Goal: Task Accomplishment & Management: Complete application form

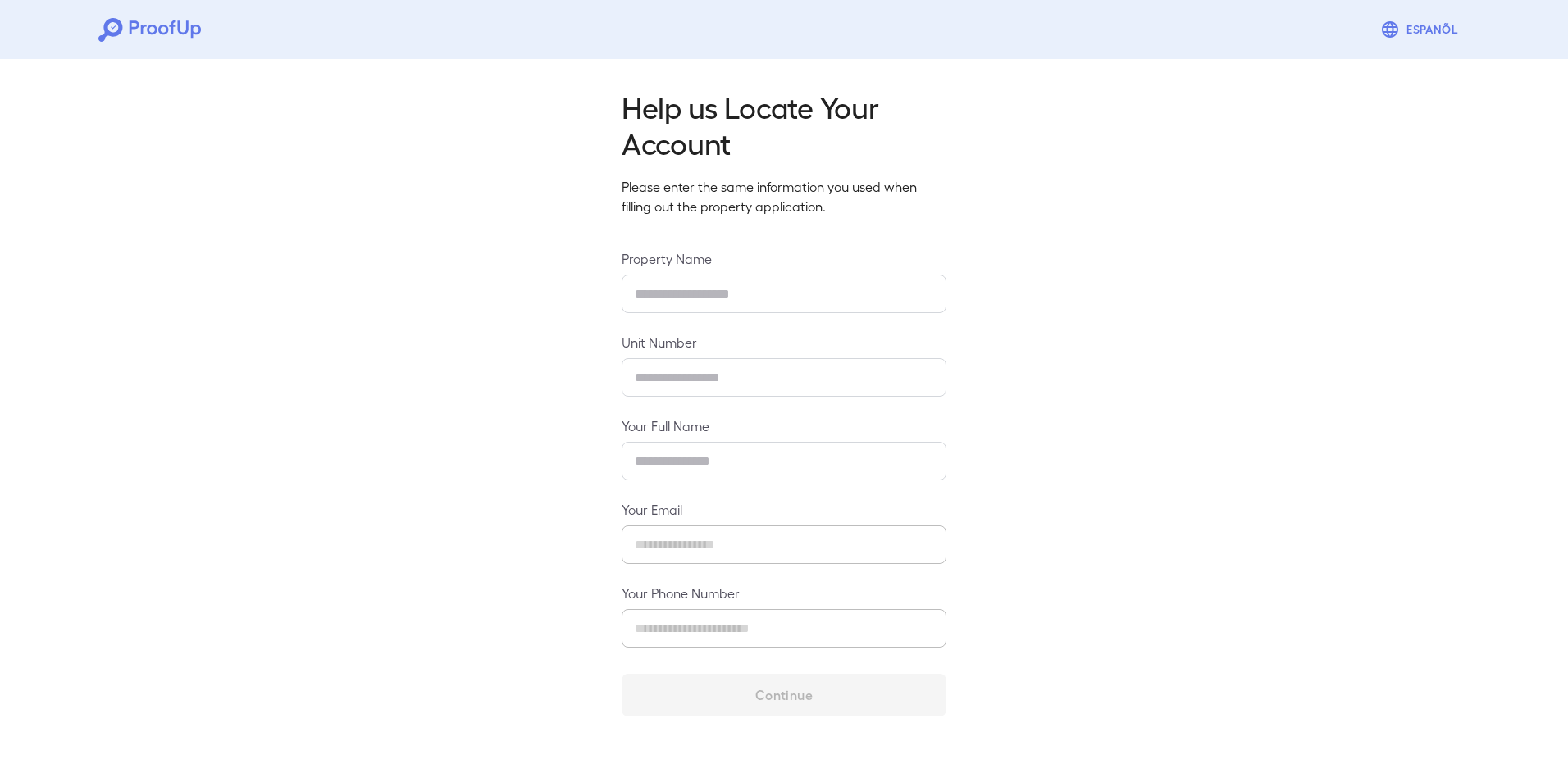
type input "**********"
type input "*****"
type input "**********"
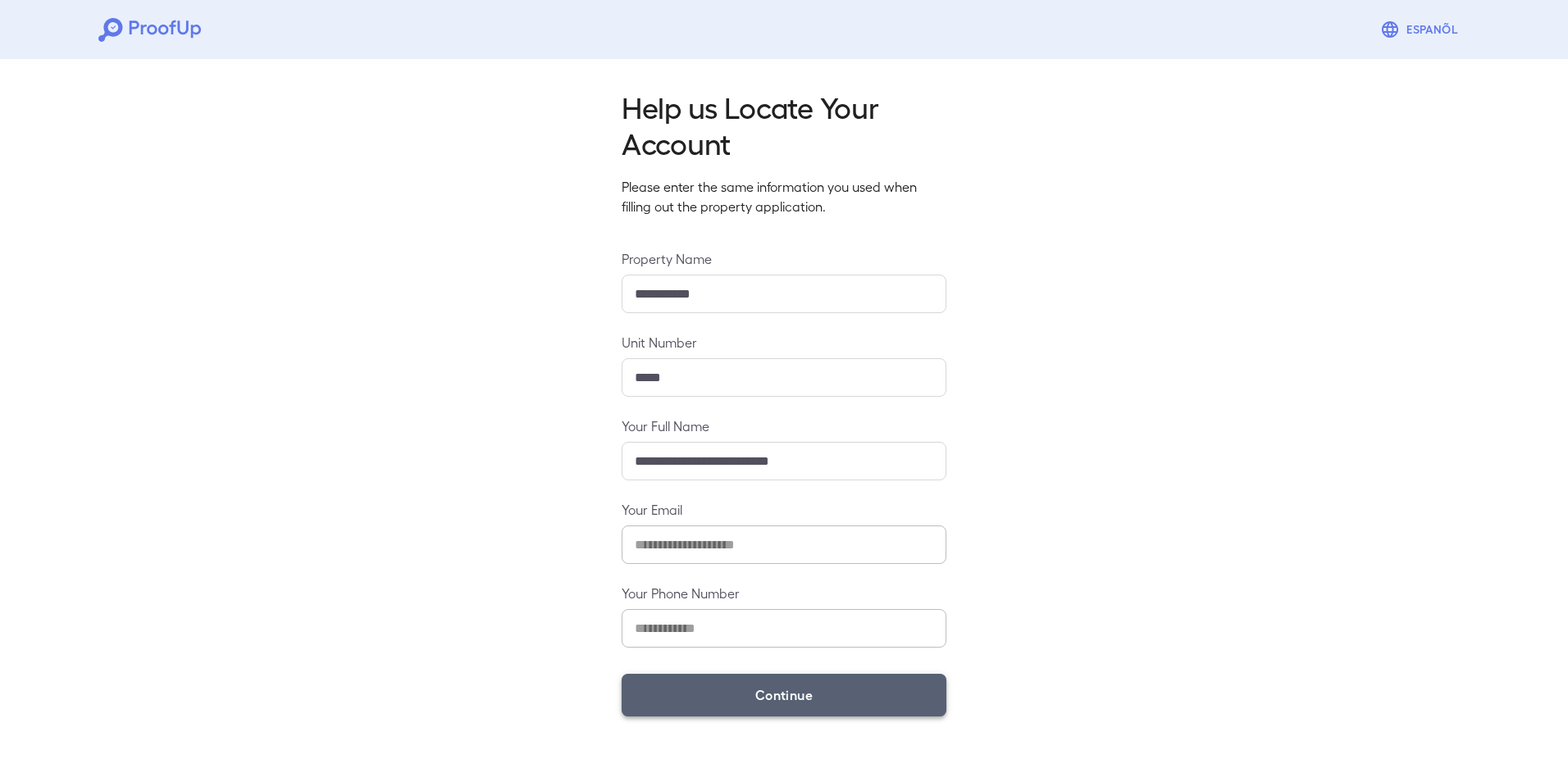
click at [758, 689] on button "Continue" at bounding box center [784, 695] width 325 height 43
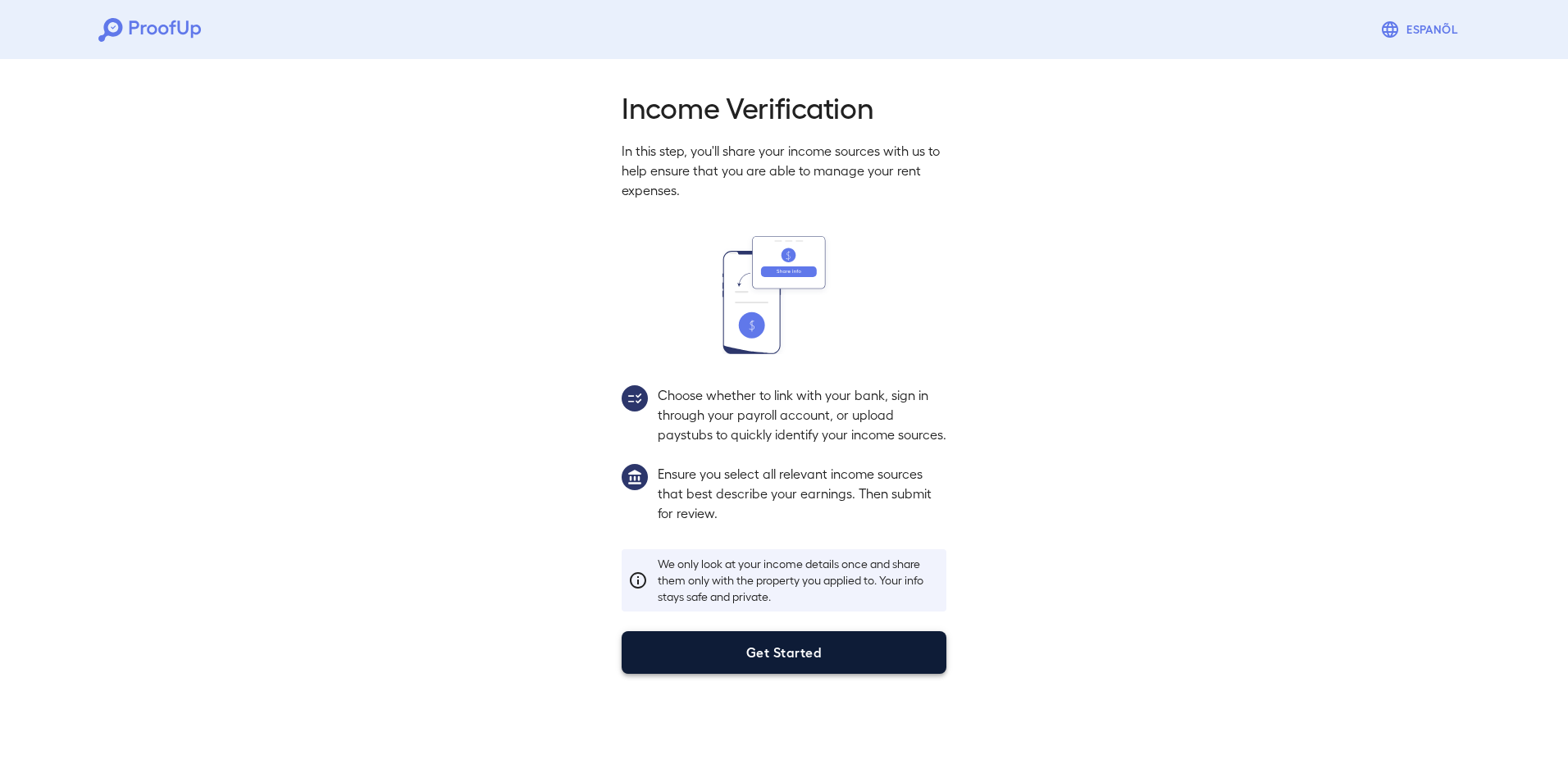
click at [758, 674] on button "Get Started" at bounding box center [784, 652] width 325 height 43
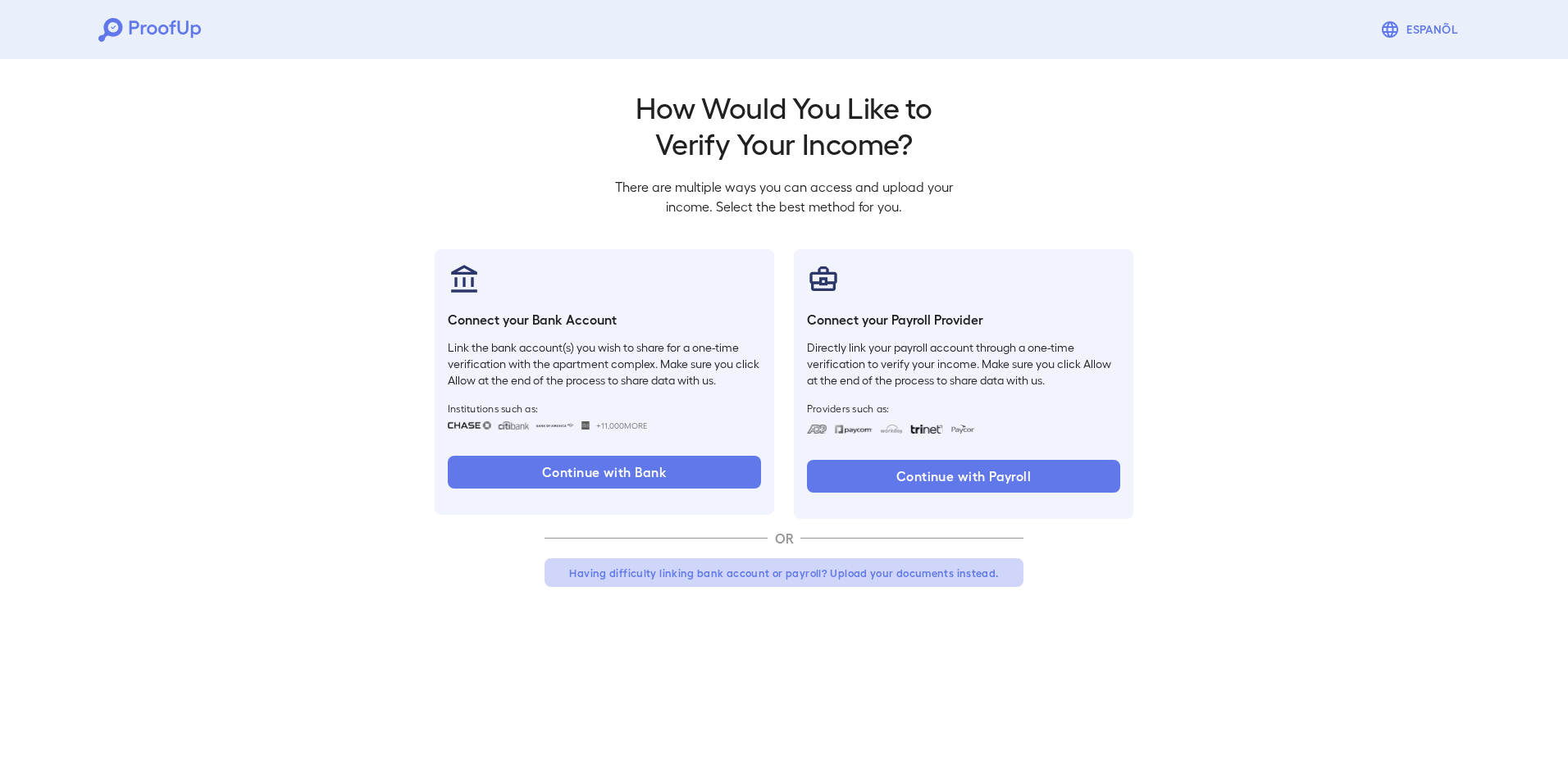
click at [831, 579] on button "Having difficulty linking bank account or payroll? Upload your documents instea…" at bounding box center [784, 573] width 479 height 30
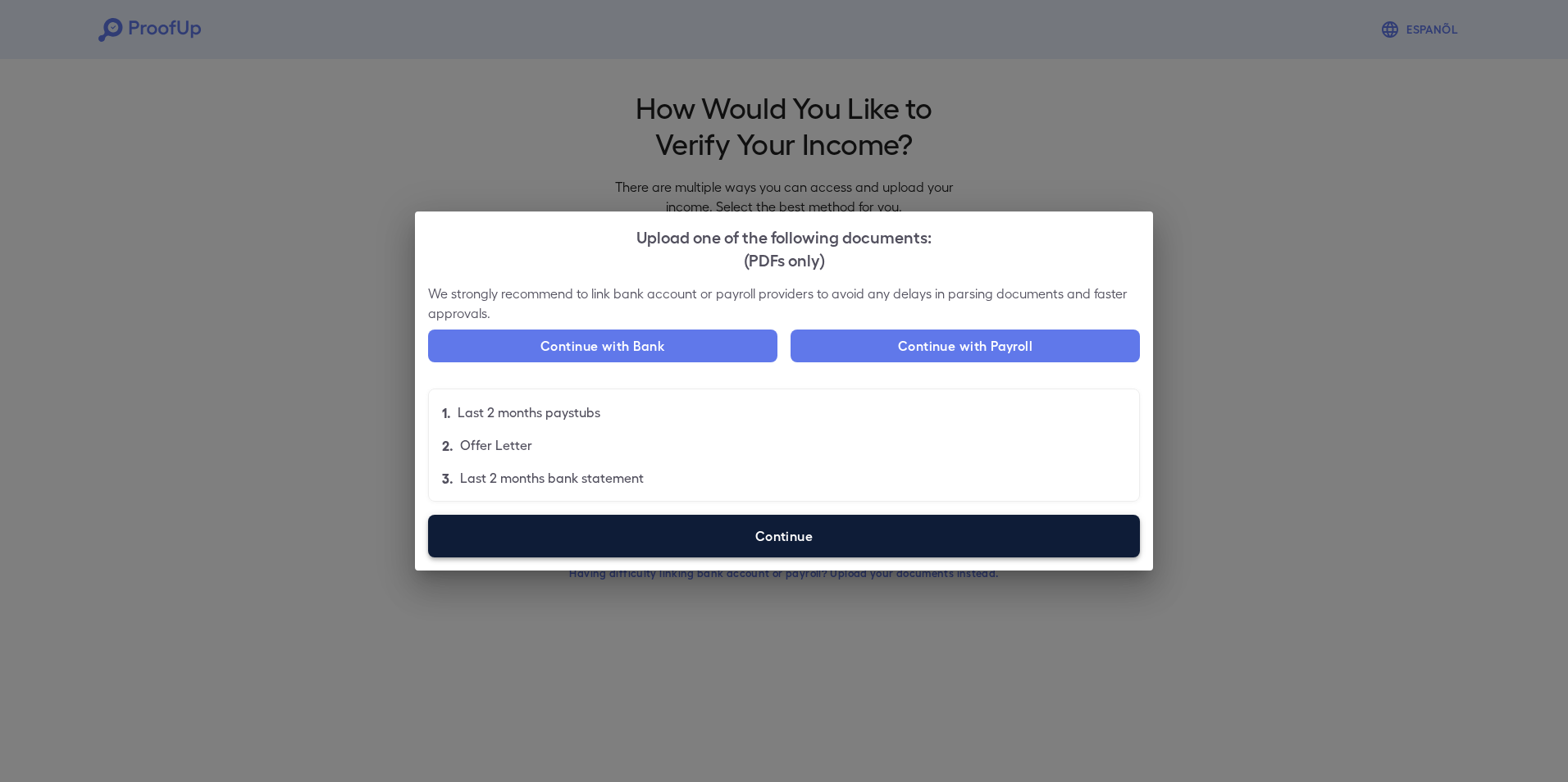
click at [764, 532] on label "Continue" at bounding box center [784, 536] width 712 height 43
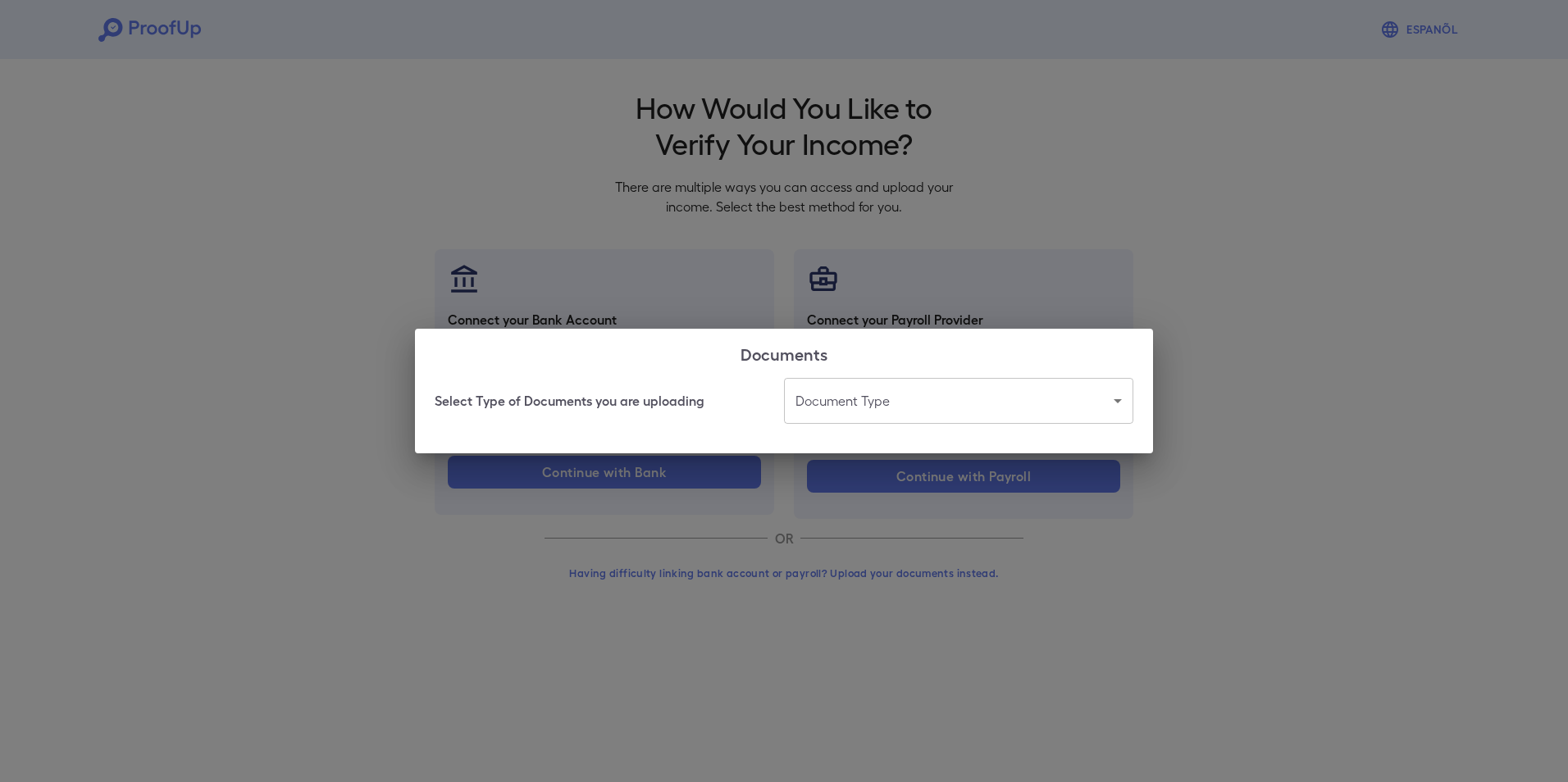
click at [1118, 262] on div "Documents Select Type of Documents you are uploading Document Type ​ ​" at bounding box center [784, 391] width 1568 height 782
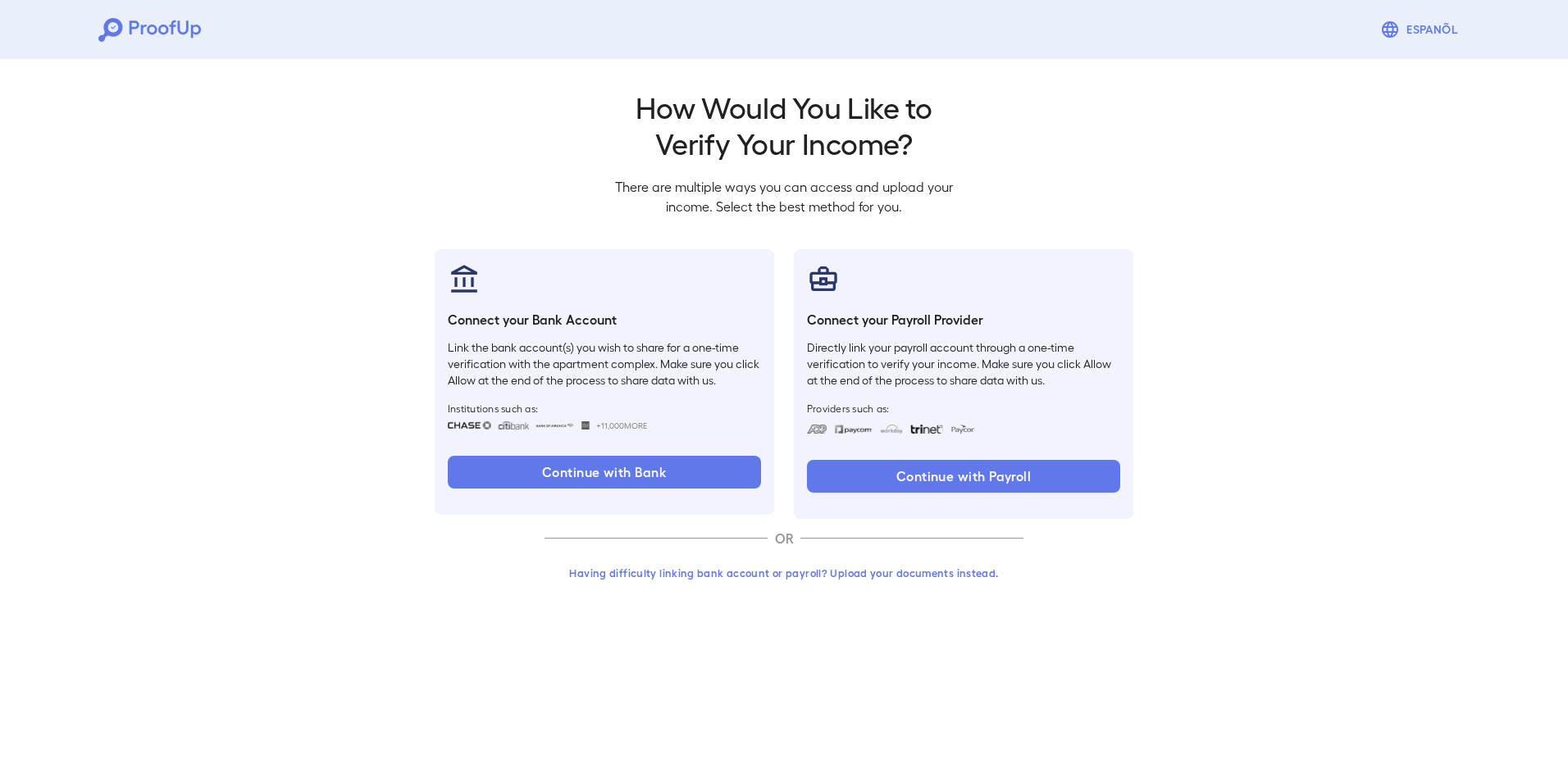
click at [825, 569] on button "Having difficulty linking bank account or payroll? Upload your documents instea…" at bounding box center [784, 573] width 479 height 30
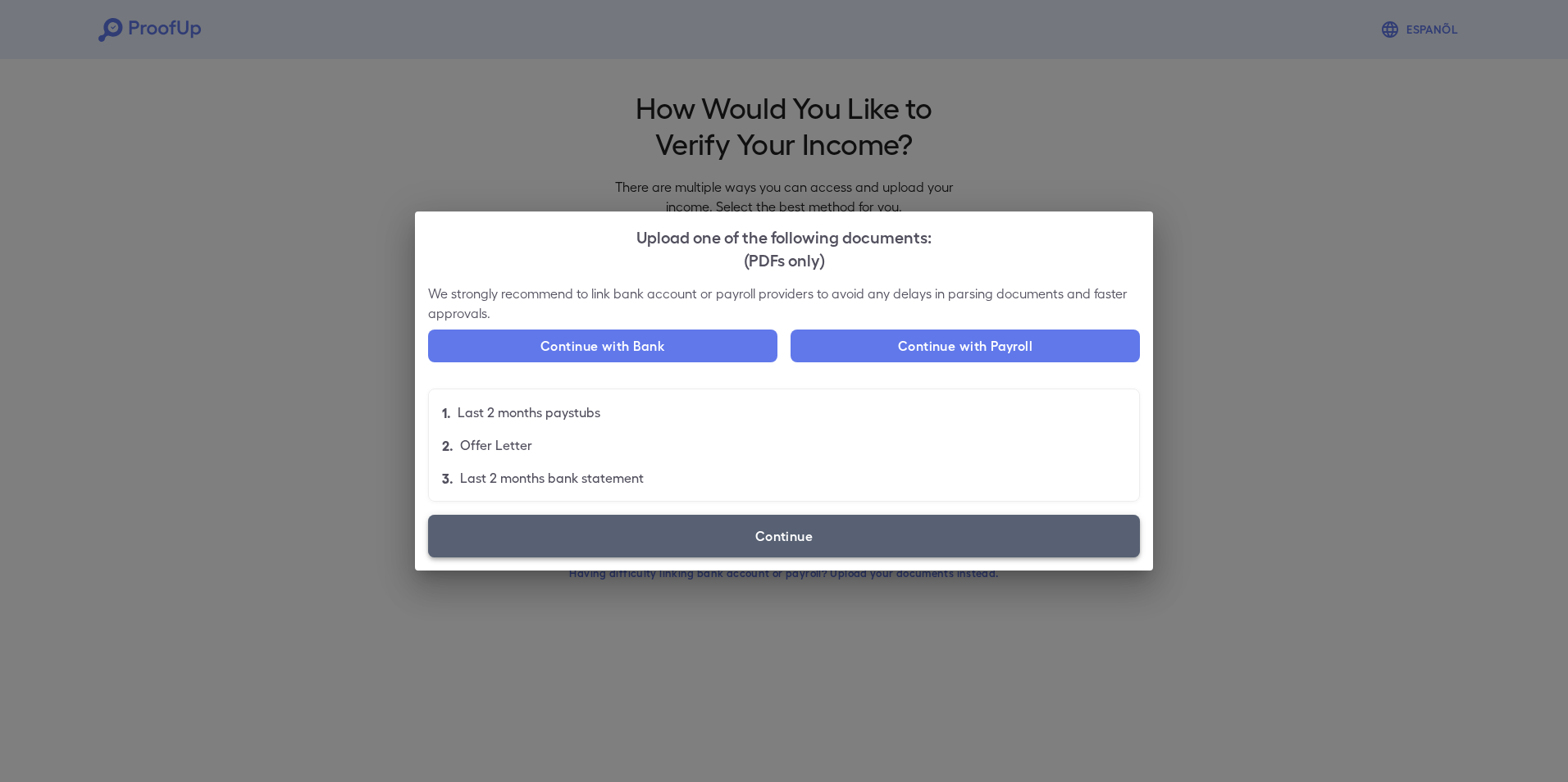
click at [723, 523] on label "Continue" at bounding box center [784, 536] width 712 height 43
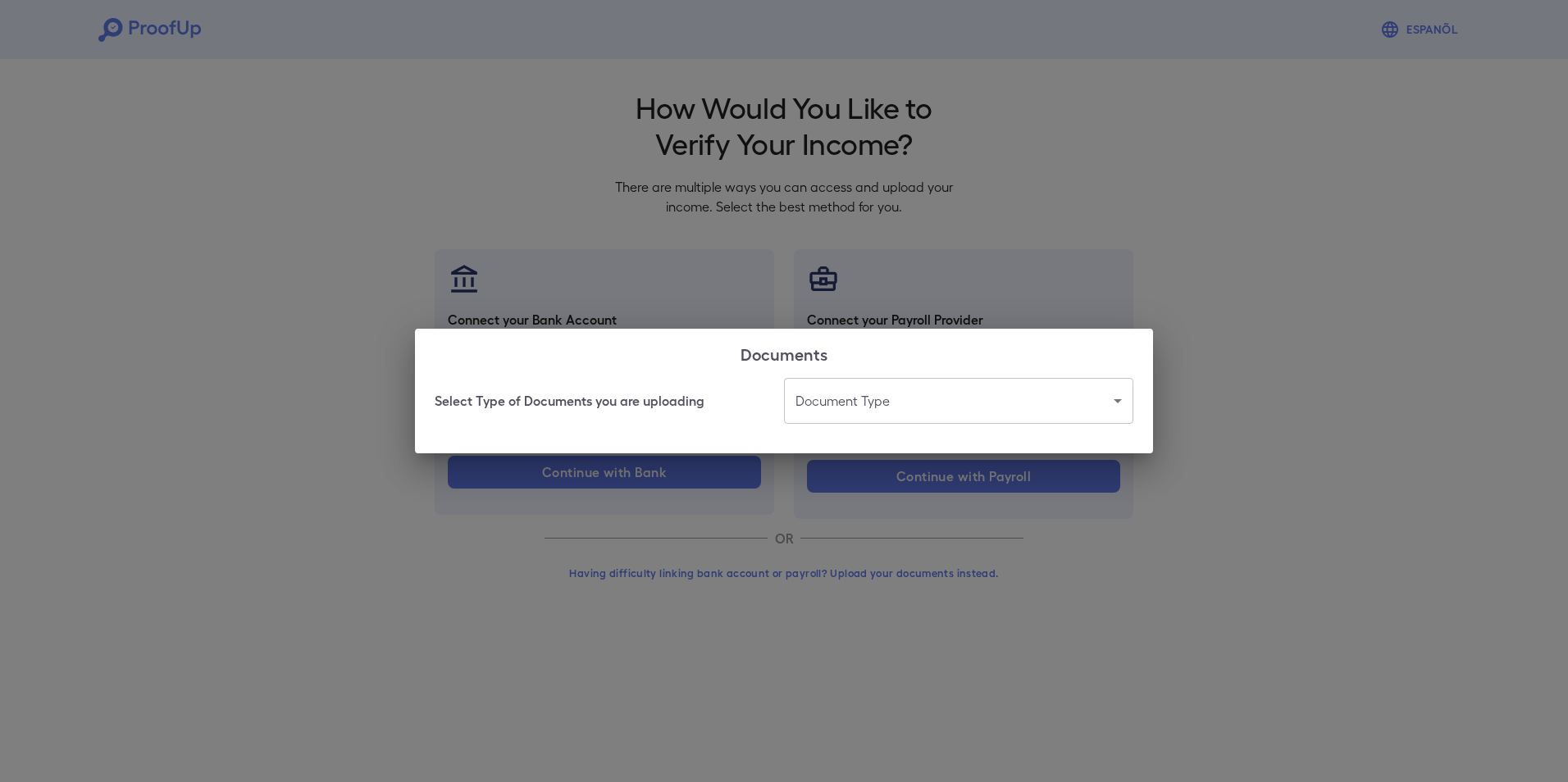
click at [937, 408] on body "Espanõl Go back How Would You Like to Verify Your Income? There are multiple wa…" at bounding box center [784, 313] width 1568 height 627
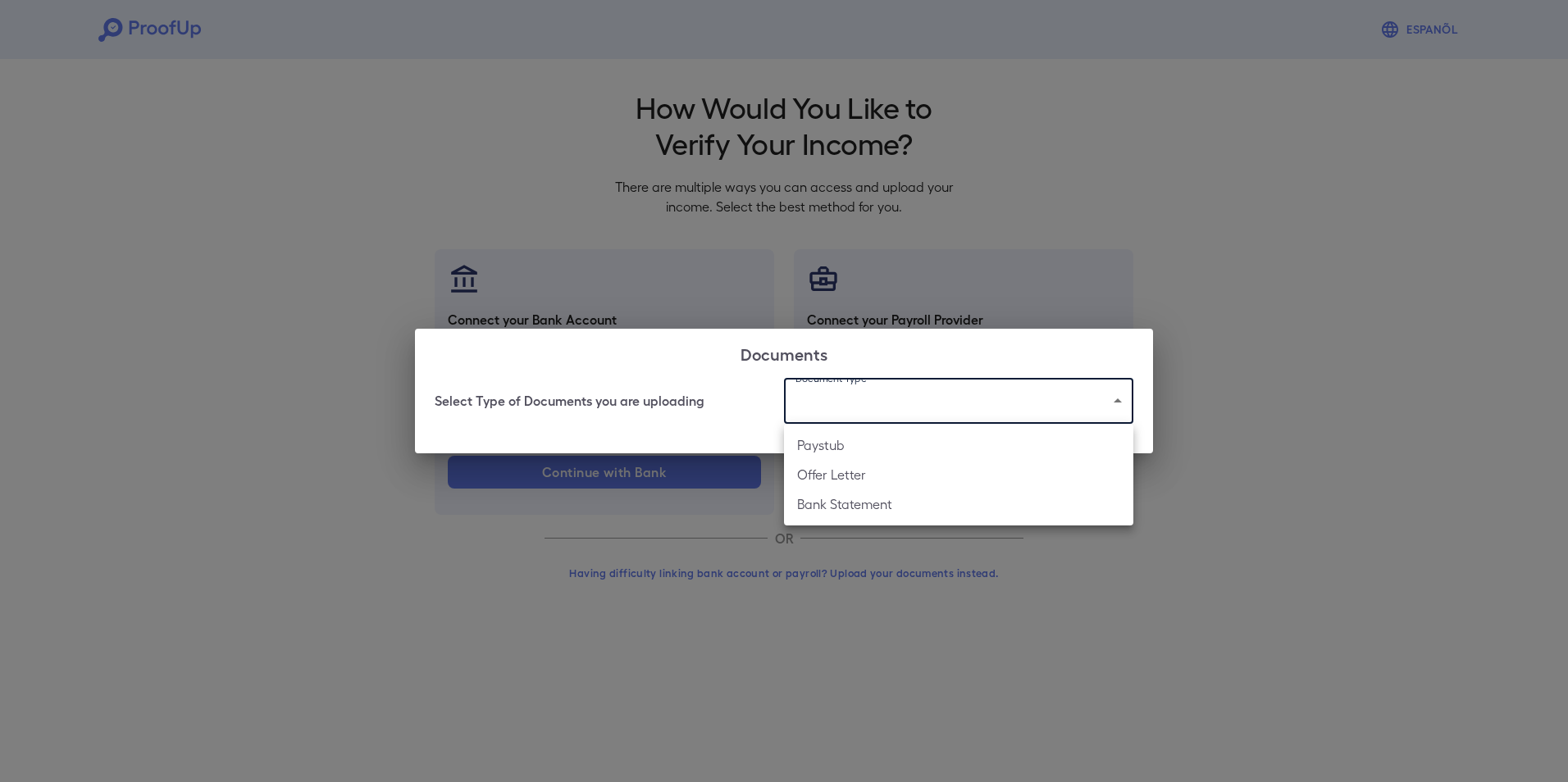
click at [912, 454] on li "Paystub" at bounding box center [958, 445] width 349 height 30
type input "*******"
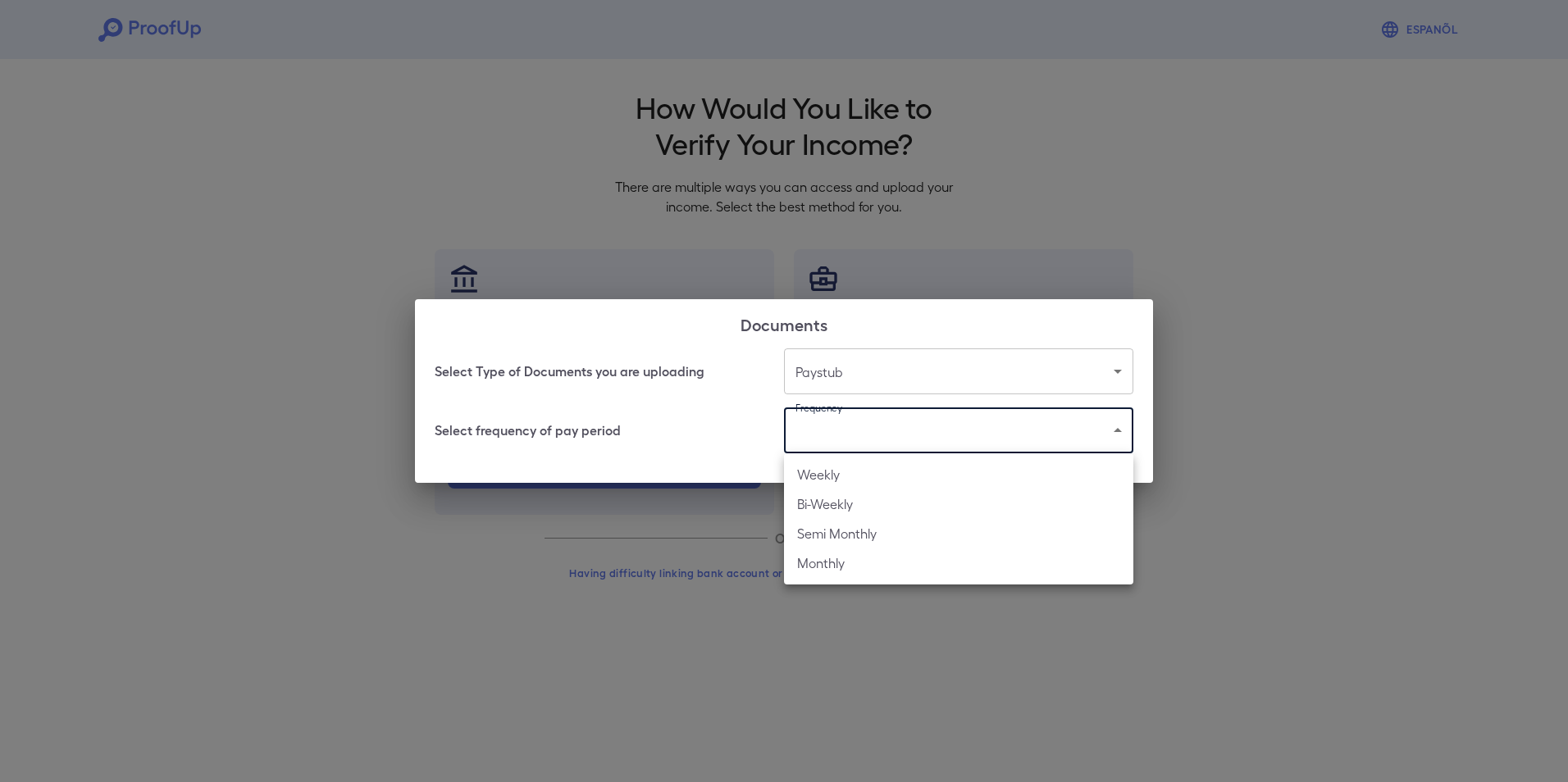
click at [912, 444] on body "Espanõl Go back How Would You Like to Verify Your Income? There are multiple wa…" at bounding box center [784, 313] width 1568 height 627
click at [858, 567] on li "Monthly" at bounding box center [958, 563] width 349 height 30
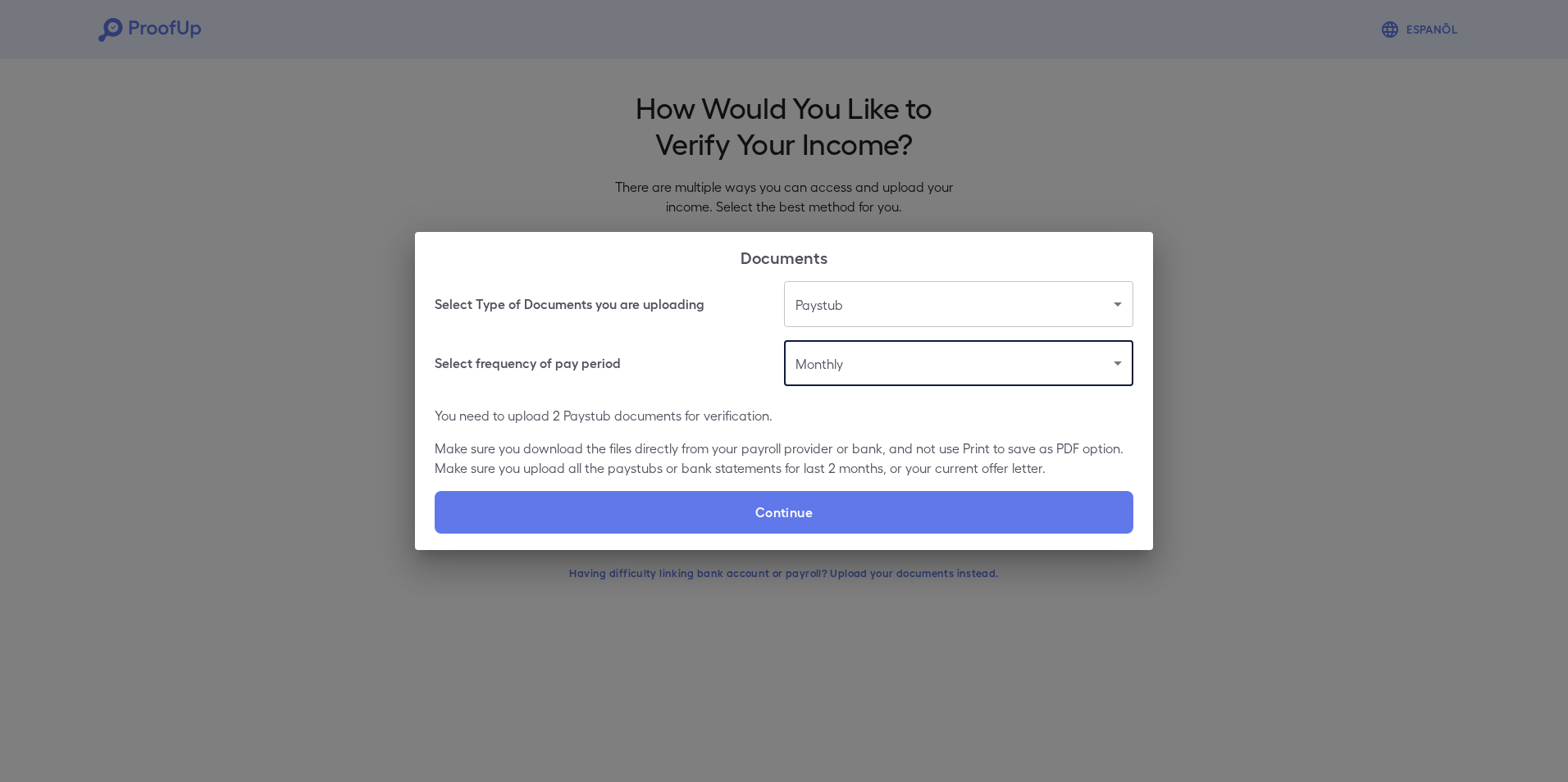
click at [821, 368] on body "Espanõl Go back How Would You Like to Verify Your Income? There are multiple wa…" at bounding box center [784, 313] width 1568 height 627
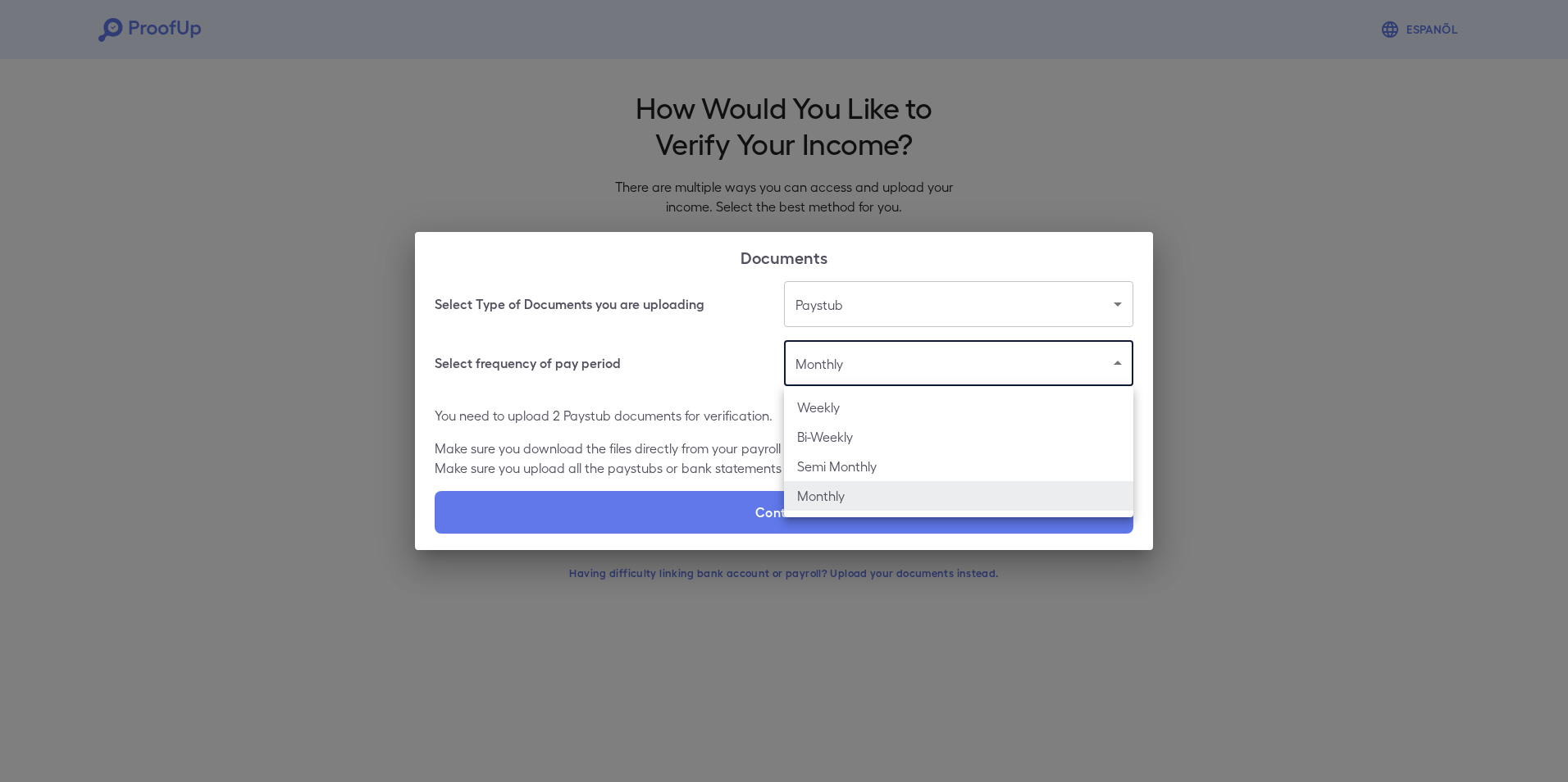
click at [807, 403] on li "Weekly" at bounding box center [958, 407] width 349 height 30
type input "******"
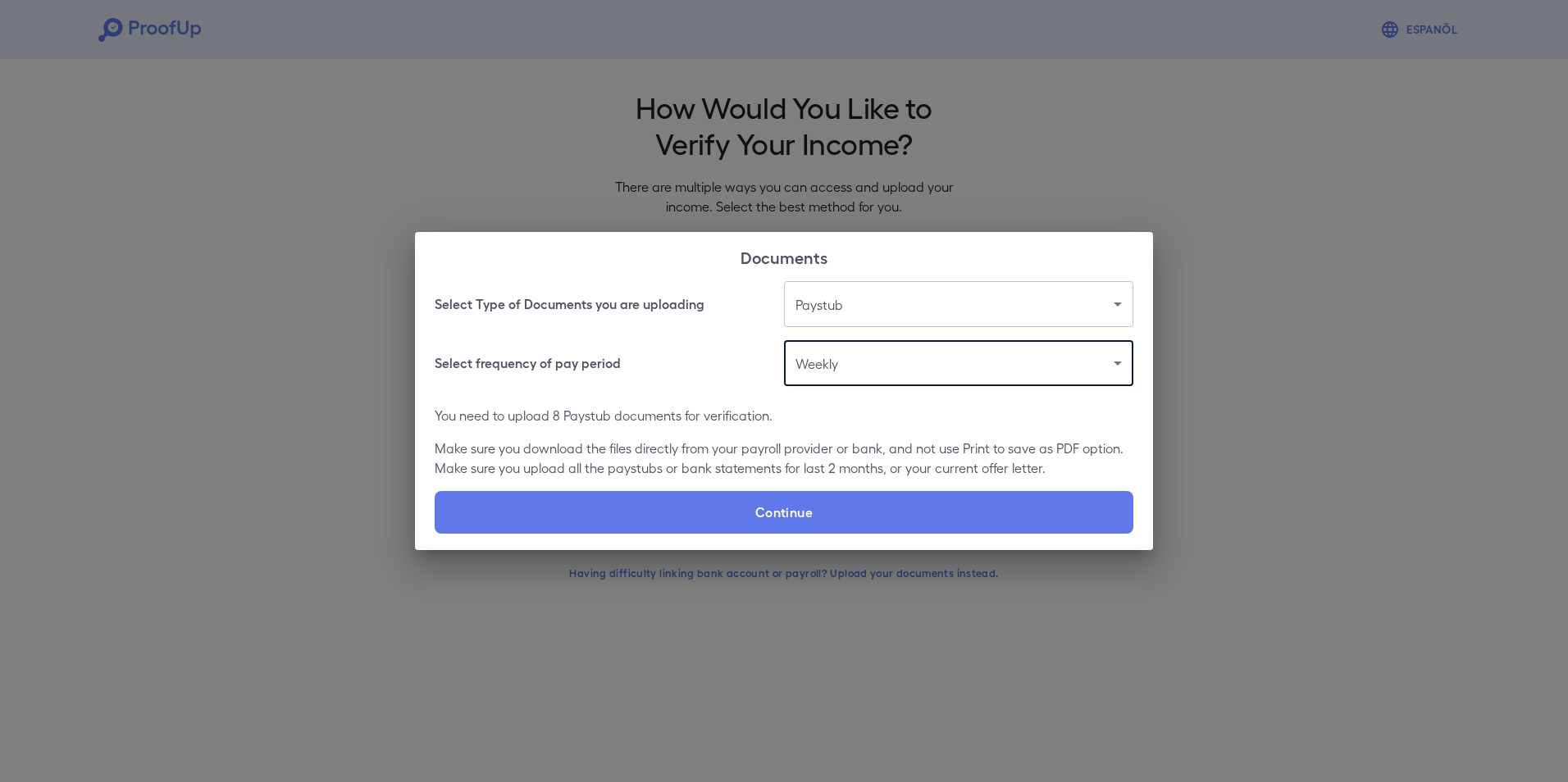
click at [875, 314] on body "Espanõl Go back How Would You Like to Verify Your Income? There are multiple wa…" at bounding box center [784, 313] width 1568 height 627
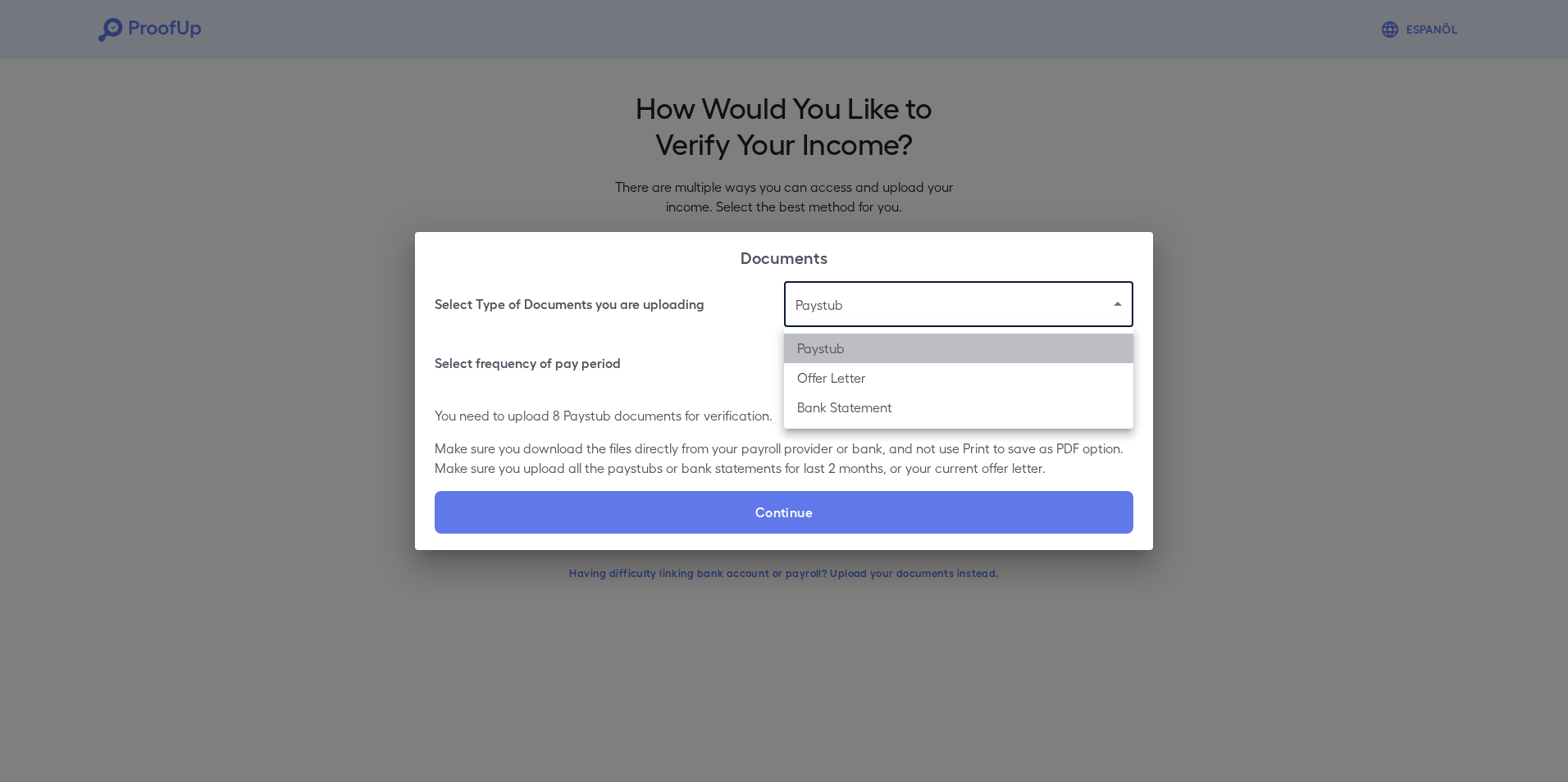
click at [875, 347] on li "Paystub" at bounding box center [958, 348] width 349 height 30
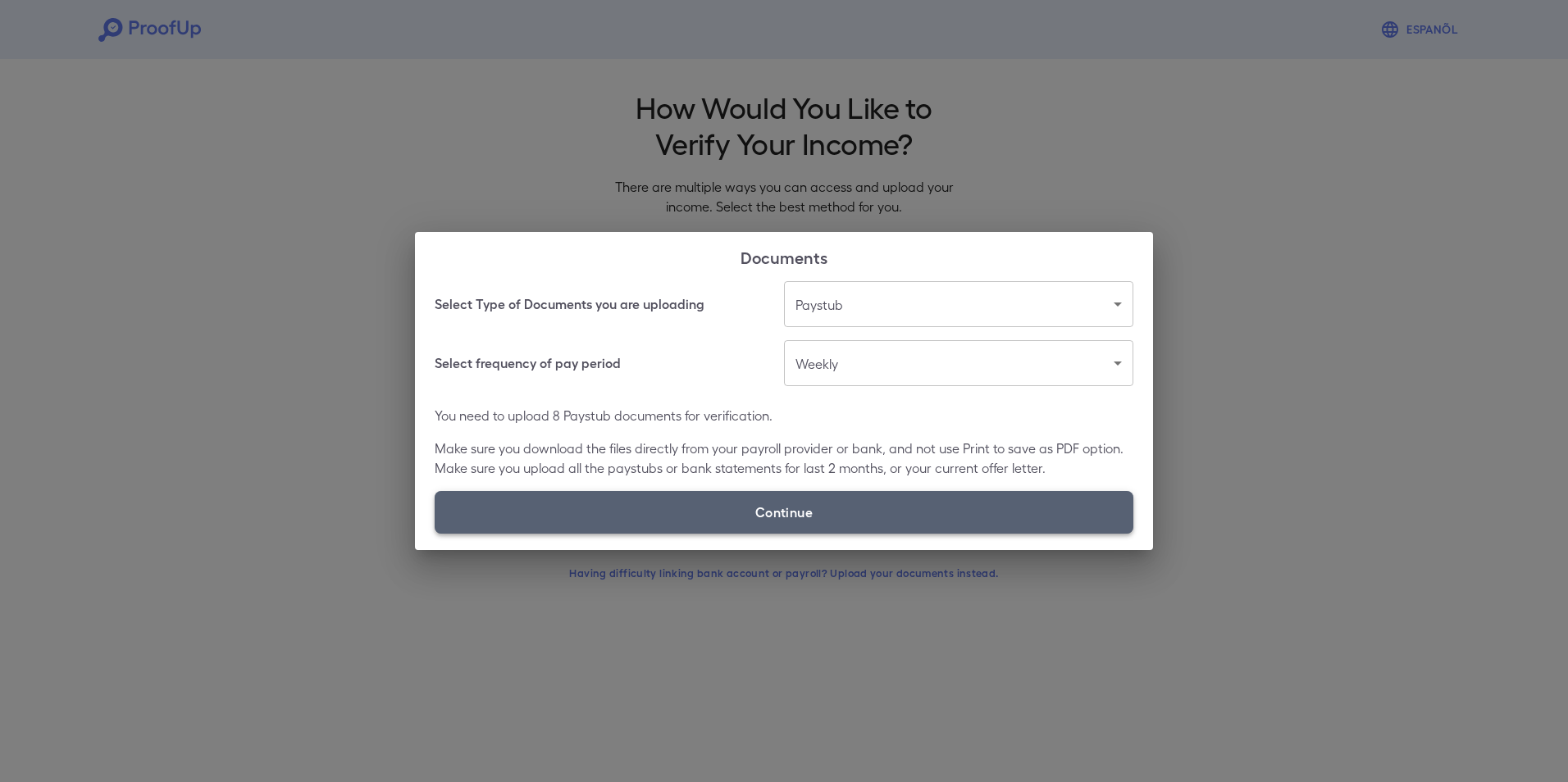
click at [871, 497] on label "Continue" at bounding box center [784, 512] width 699 height 43
click at [436, 533] on input "Continue" at bounding box center [435, 533] width 1 height 1
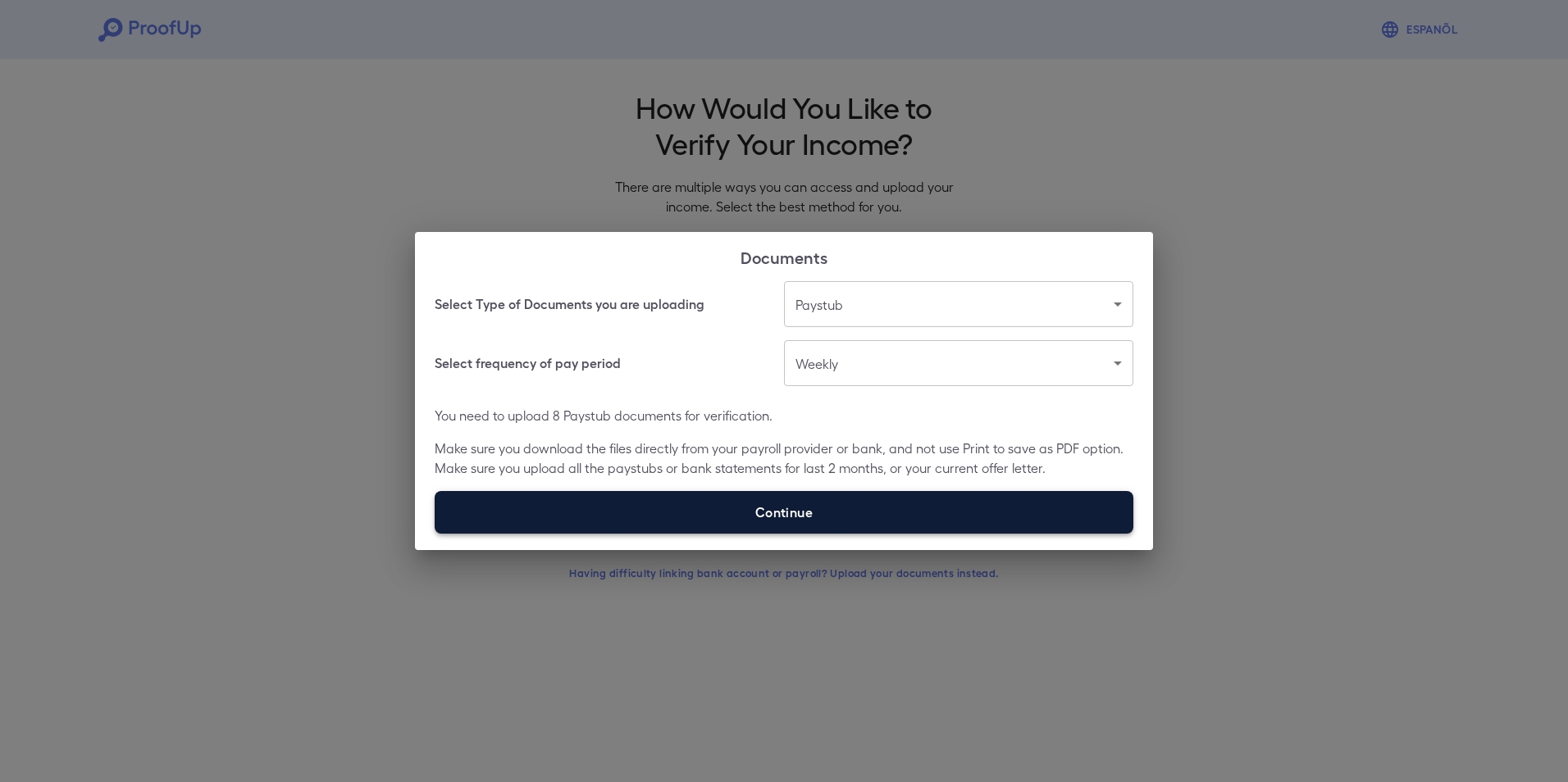
type input "**********"
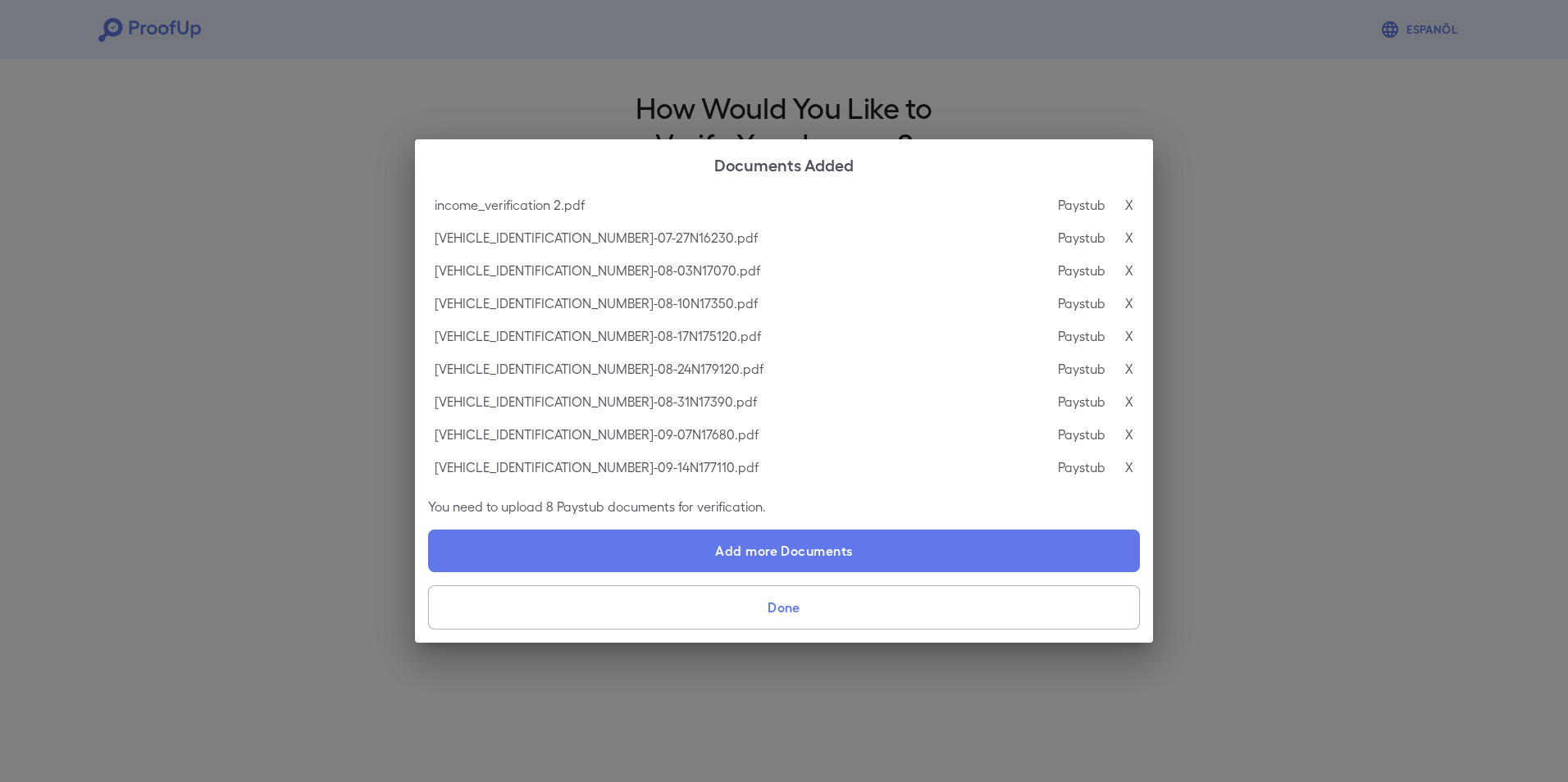
click at [829, 605] on button "Done" at bounding box center [784, 608] width 712 height 44
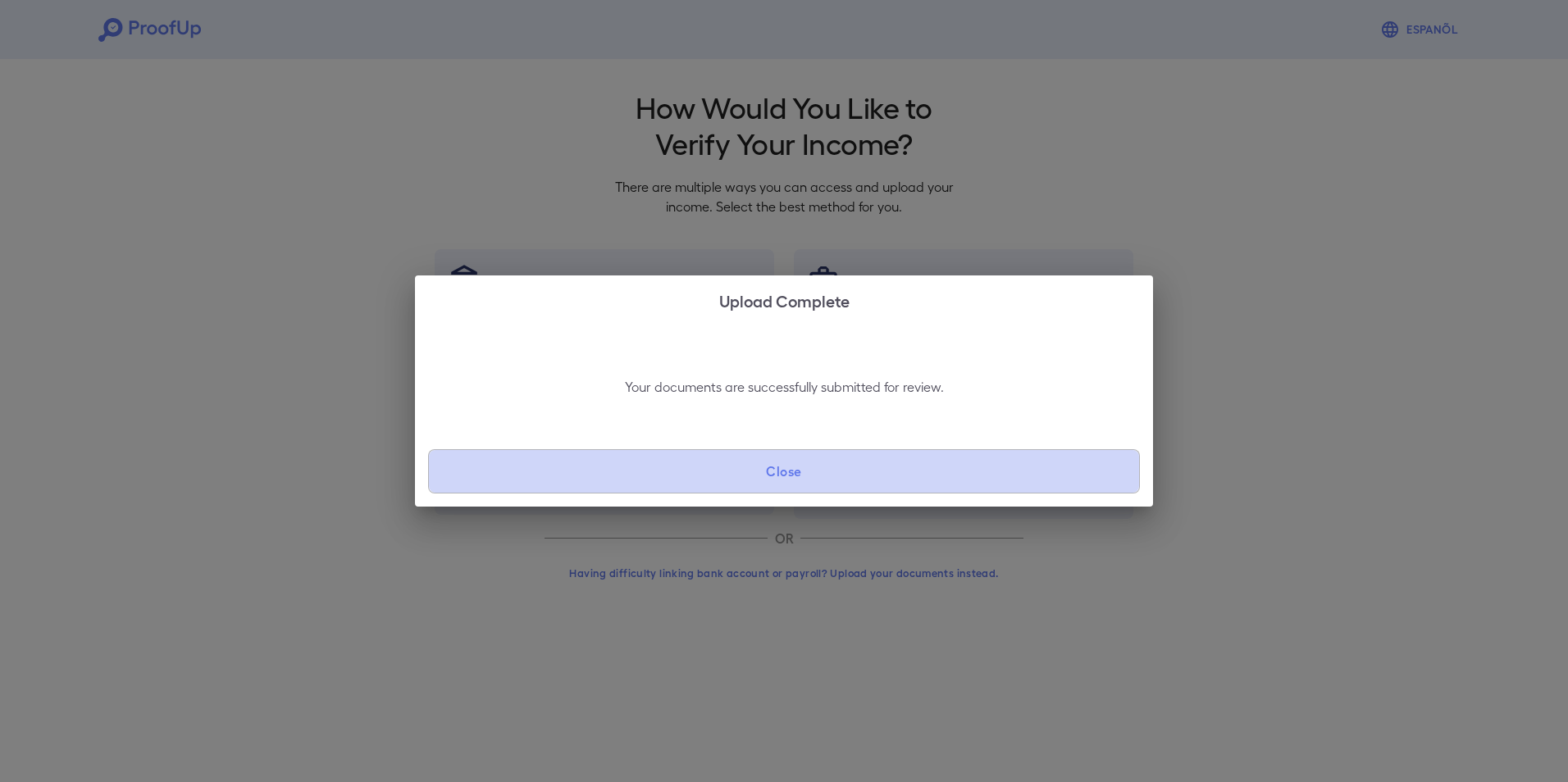
click at [827, 481] on button "Close" at bounding box center [784, 471] width 712 height 44
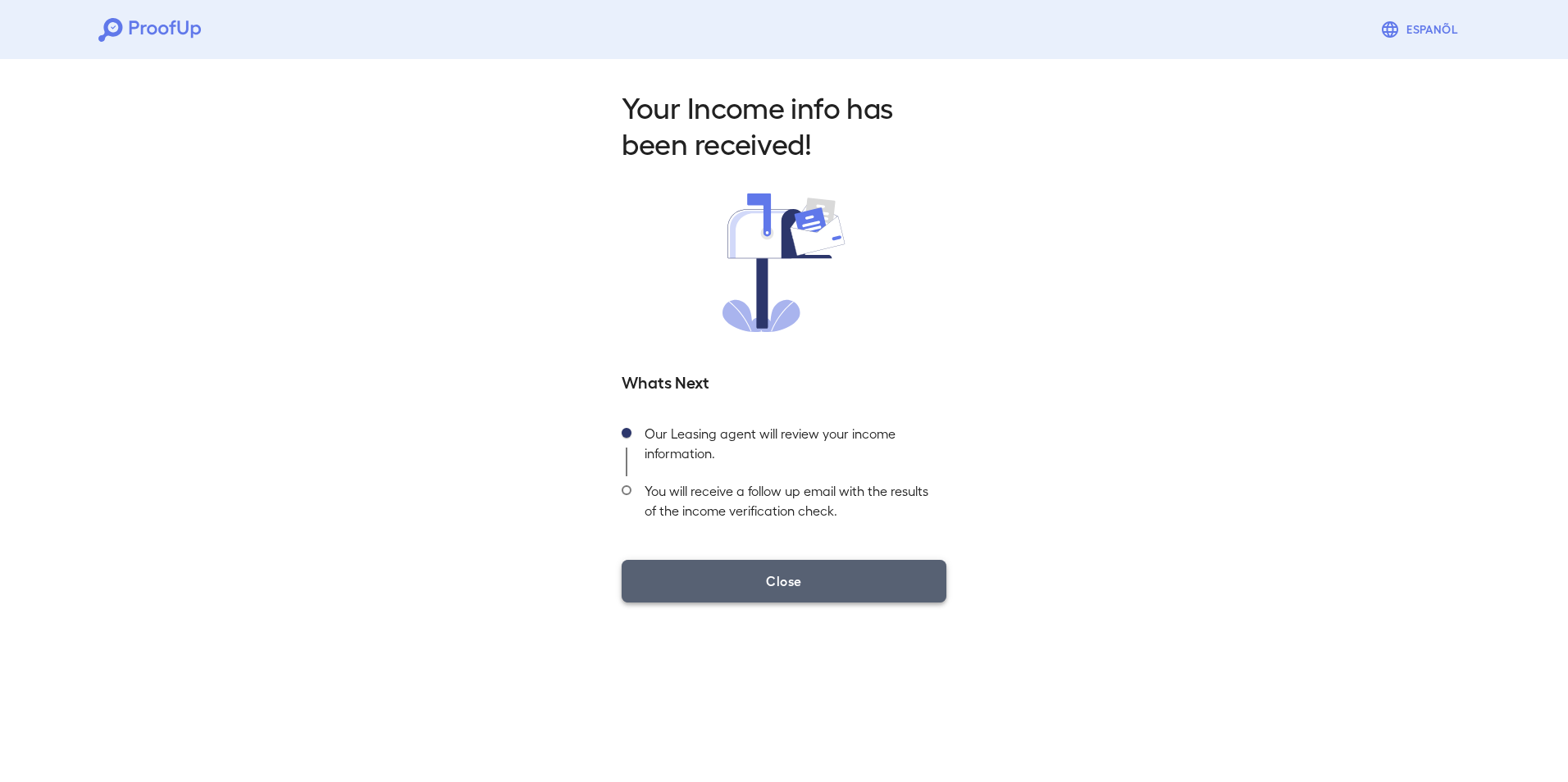
click at [780, 568] on button "Close" at bounding box center [784, 581] width 325 height 43
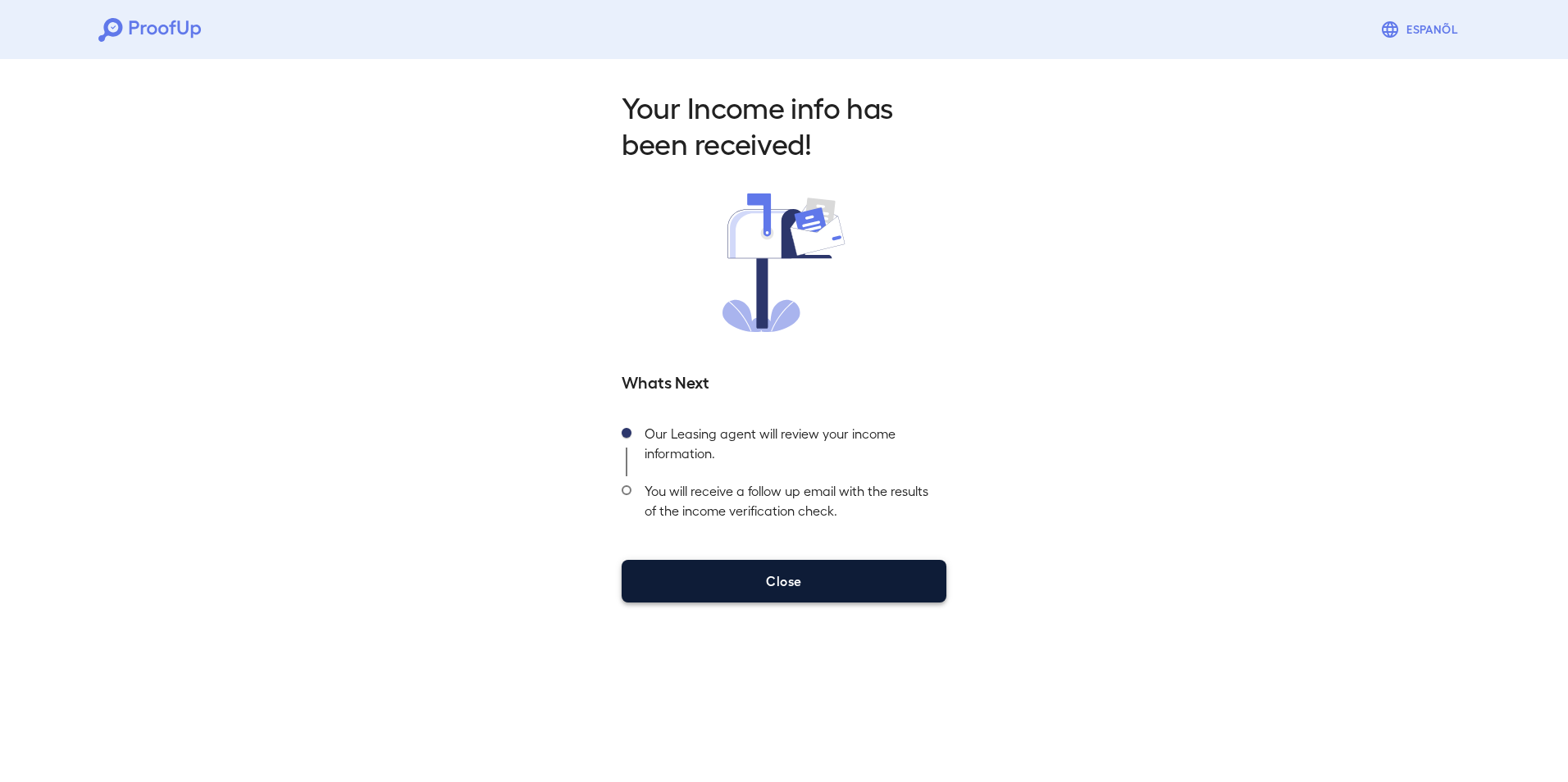
click at [847, 585] on button "Close" at bounding box center [784, 581] width 325 height 43
click at [756, 578] on button "Close" at bounding box center [784, 581] width 325 height 43
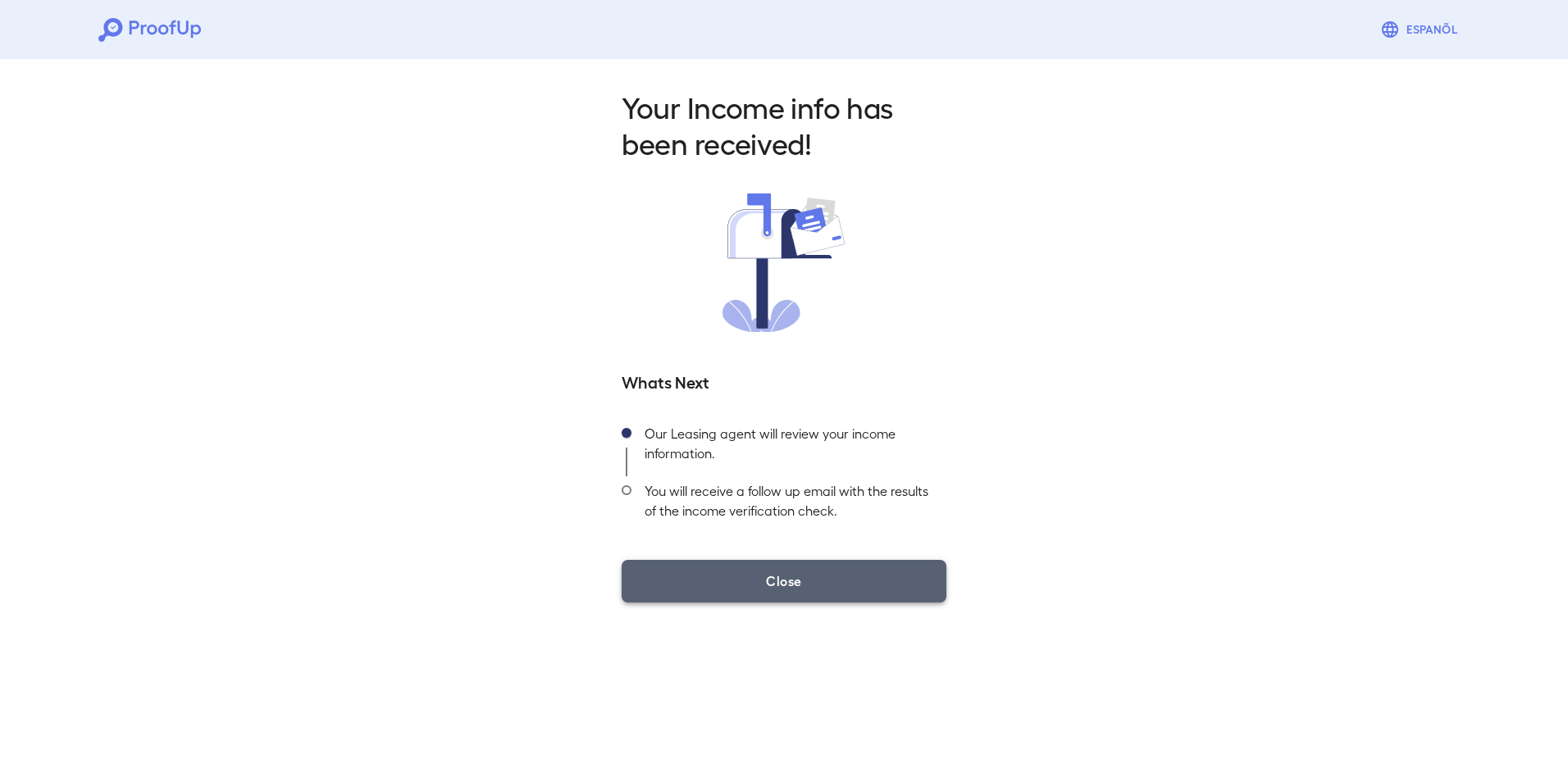
click at [756, 578] on button "Close" at bounding box center [784, 581] width 325 height 43
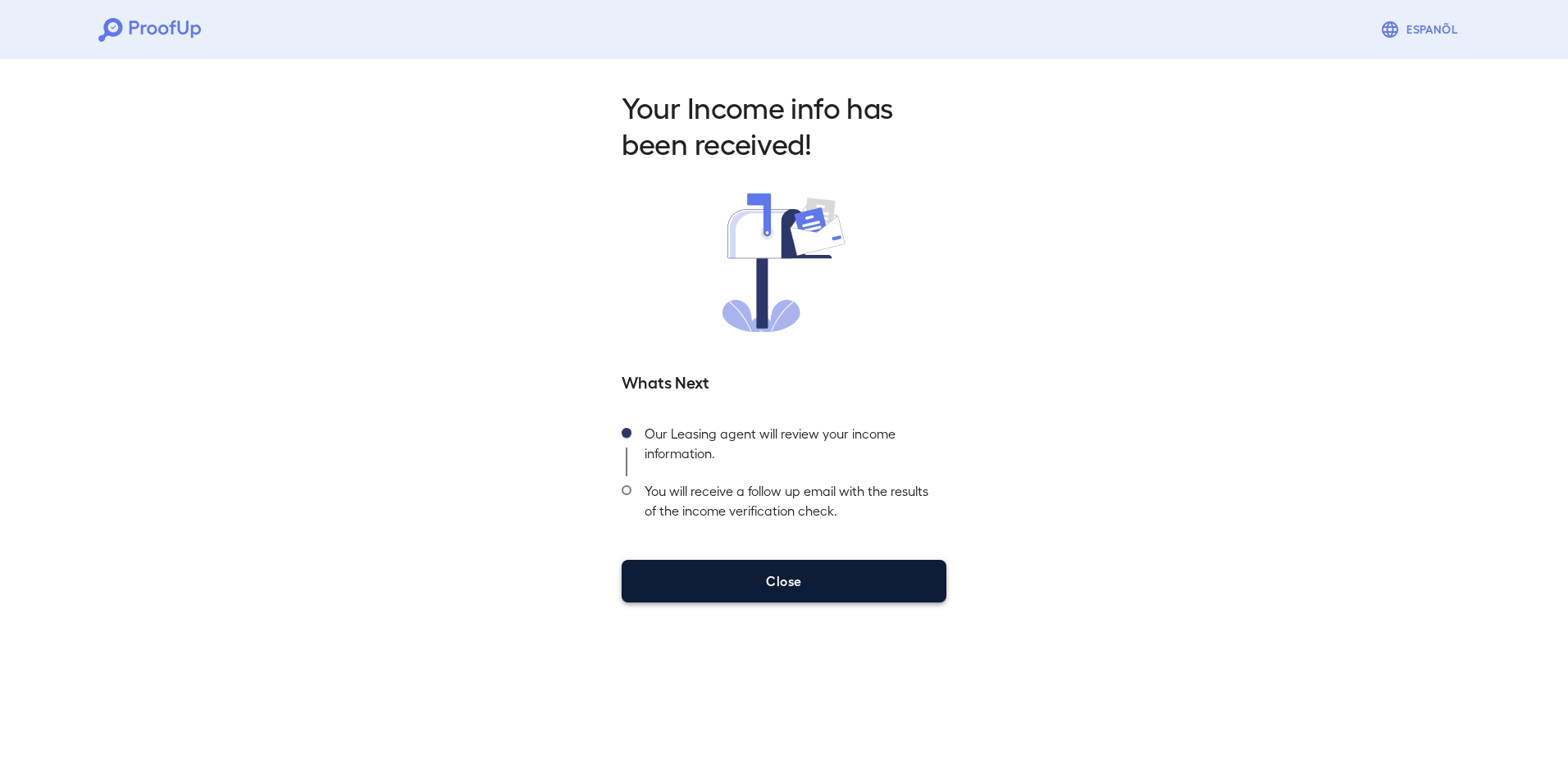
click at [756, 578] on button "Close" at bounding box center [784, 581] width 325 height 43
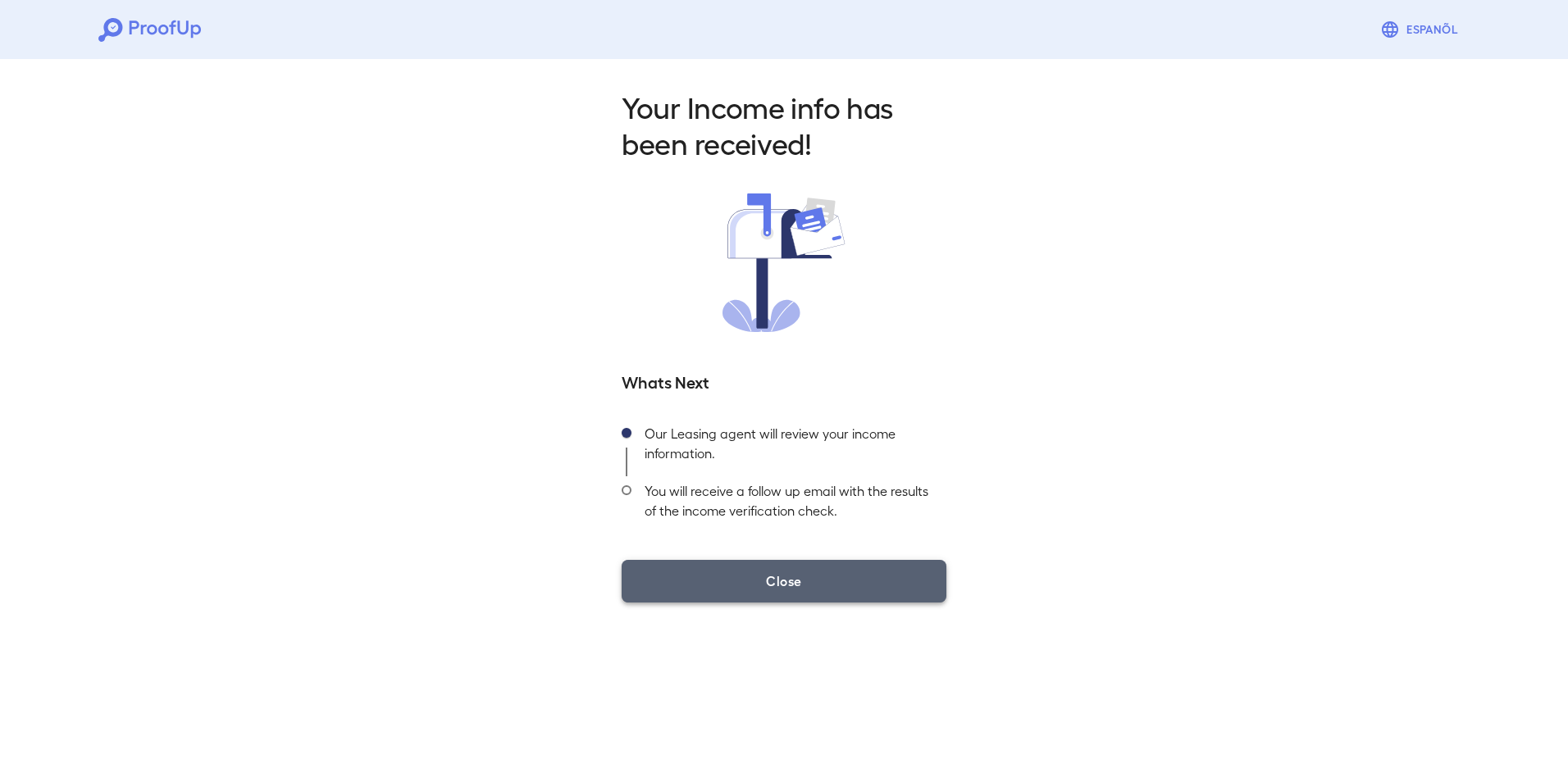
click at [756, 578] on button "Close" at bounding box center [784, 581] width 325 height 43
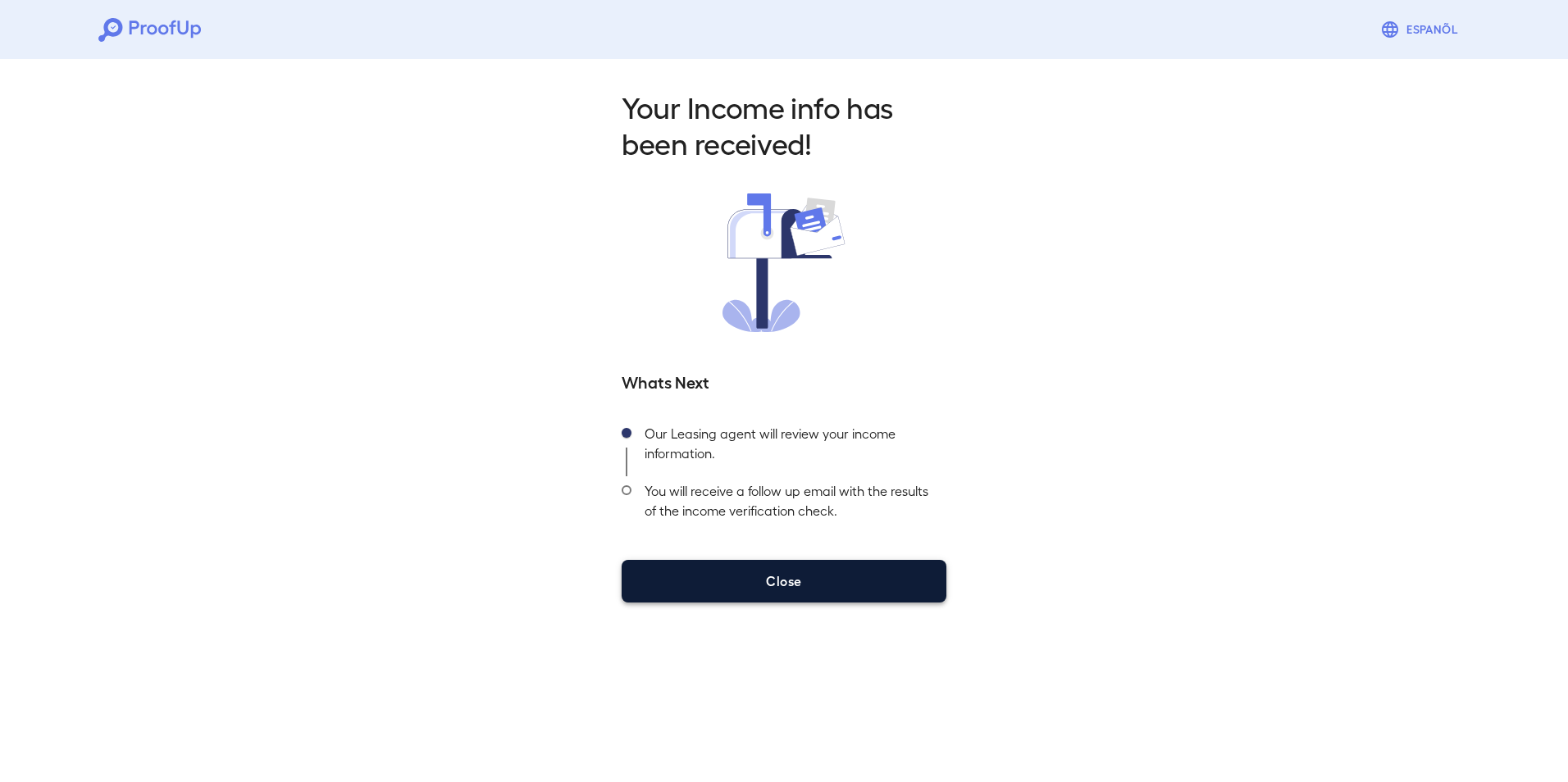
click at [756, 578] on button "Close" at bounding box center [784, 581] width 325 height 43
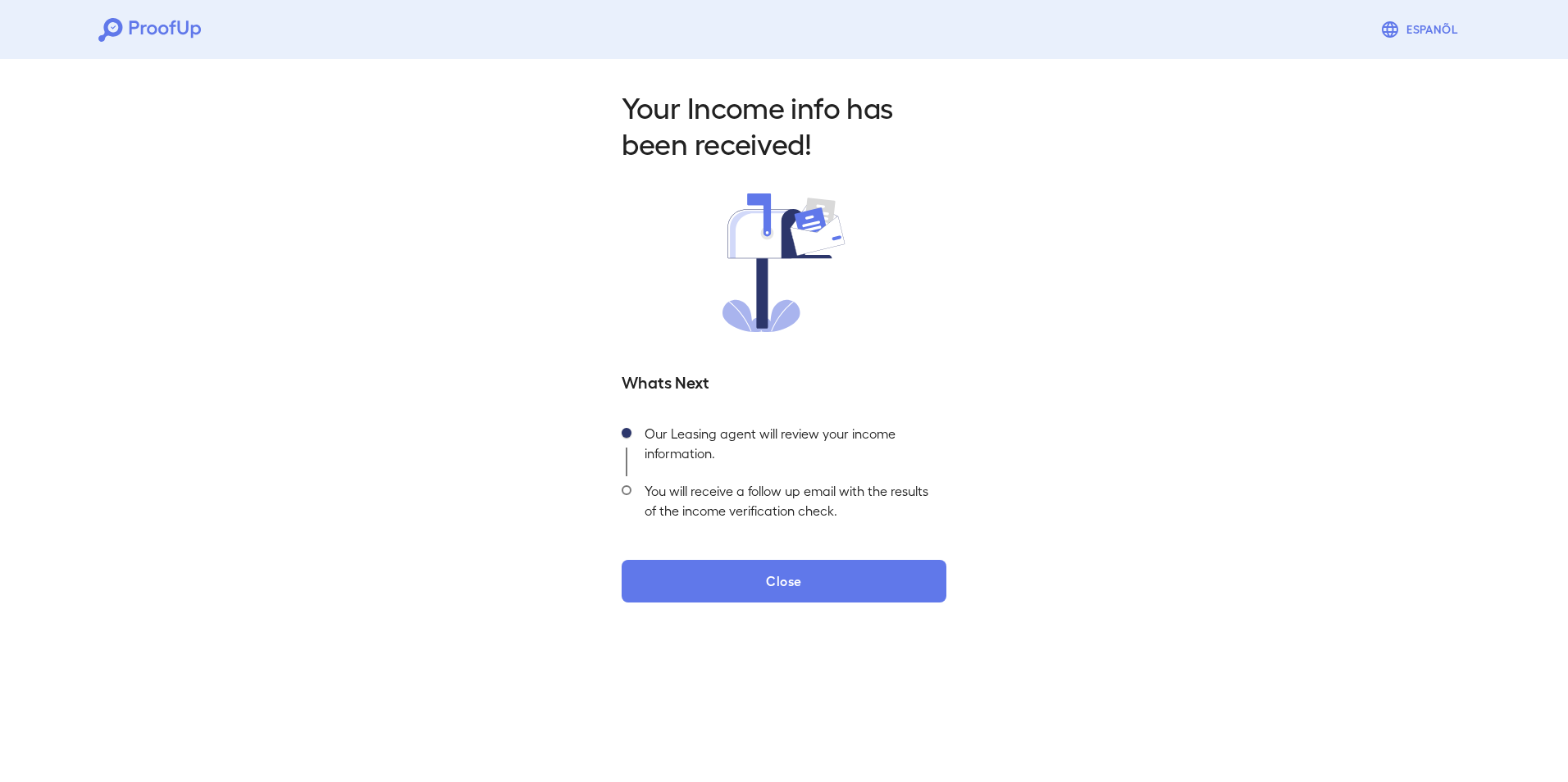
click at [167, 31] on icon at bounding box center [163, 30] width 10 height 10
click at [187, 26] on icon at bounding box center [182, 27] width 10 height 14
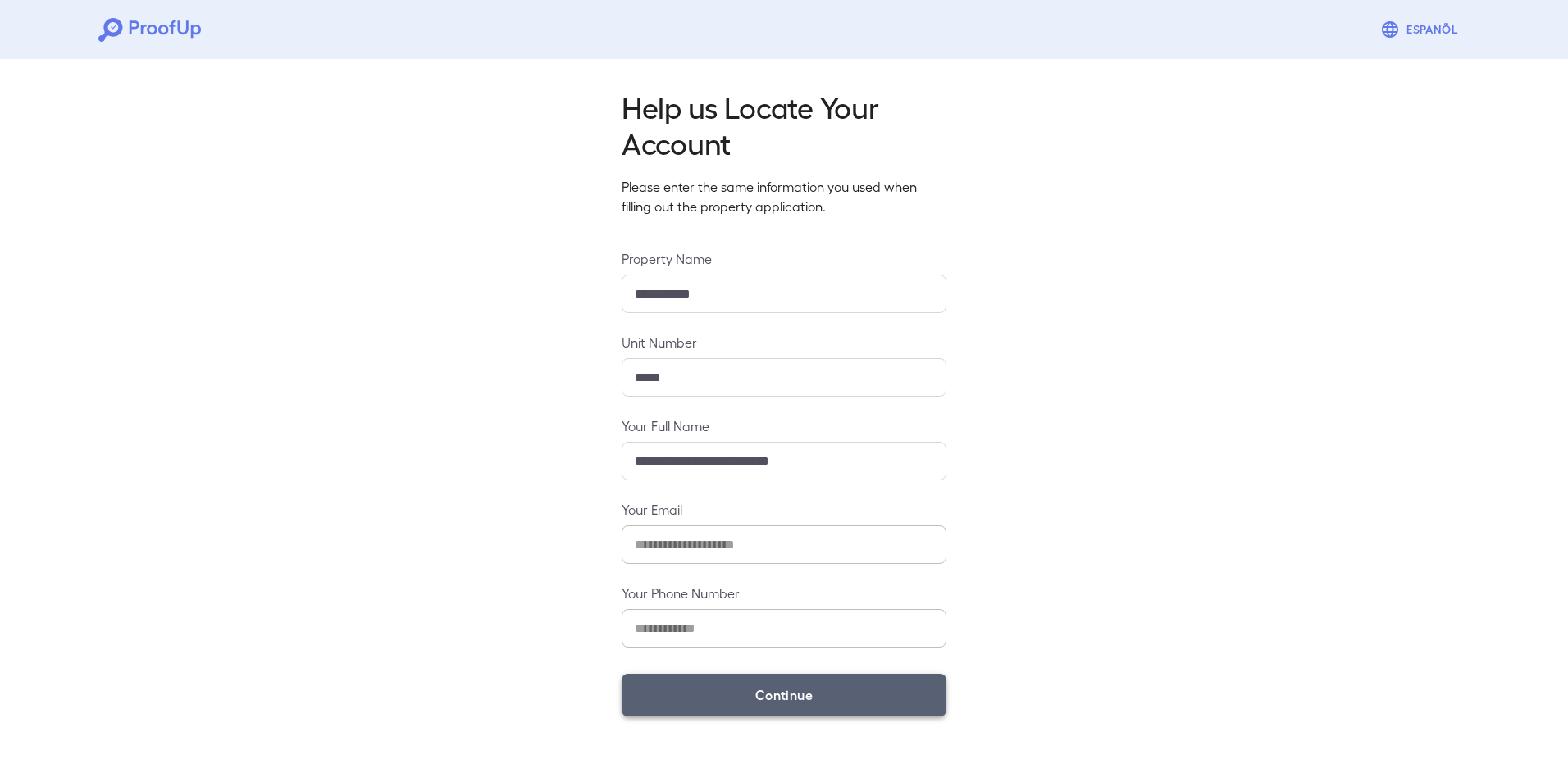
click at [818, 684] on button "Continue" at bounding box center [784, 695] width 325 height 43
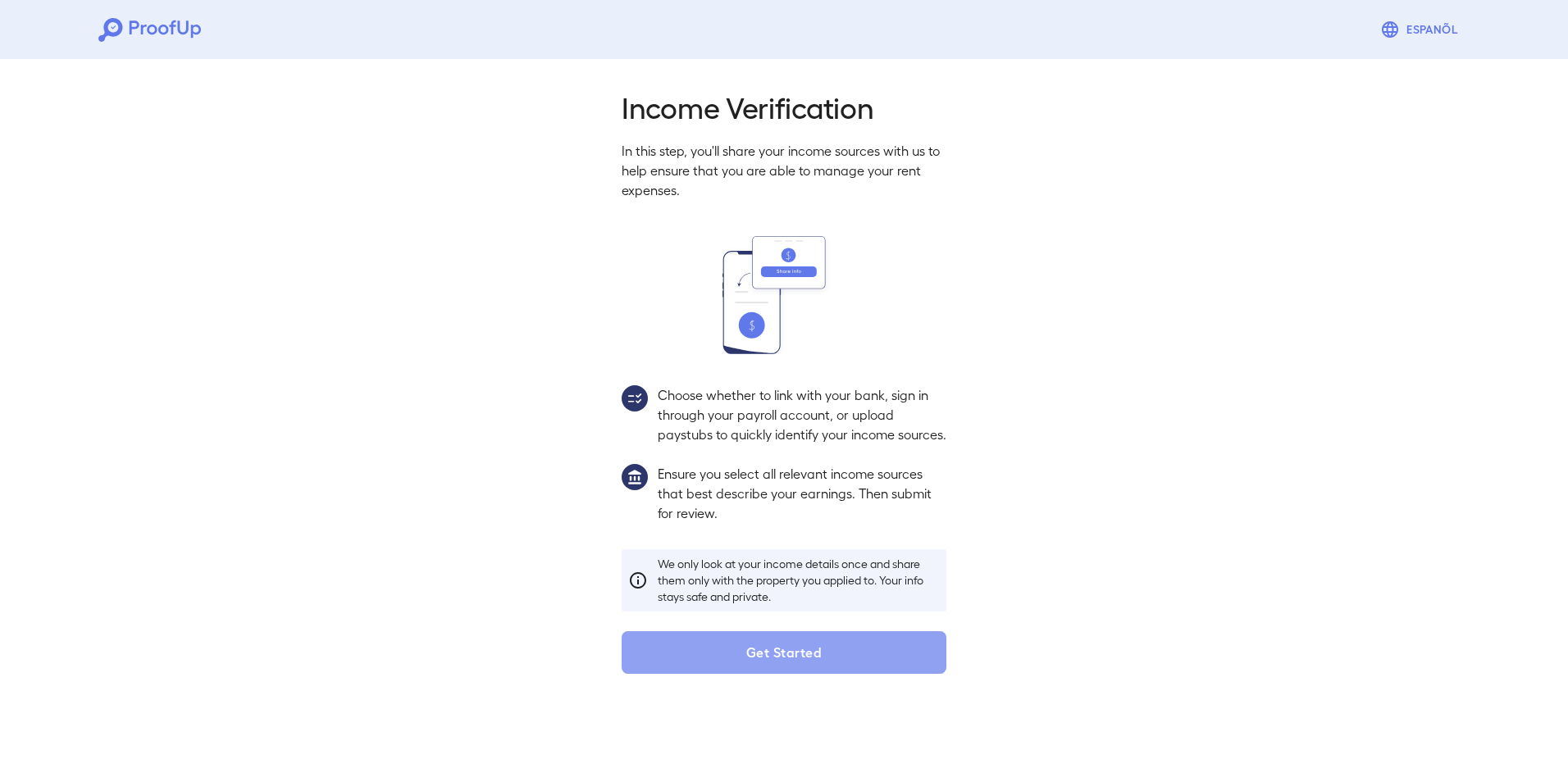
click at [818, 674] on button "Get Started" at bounding box center [784, 652] width 325 height 43
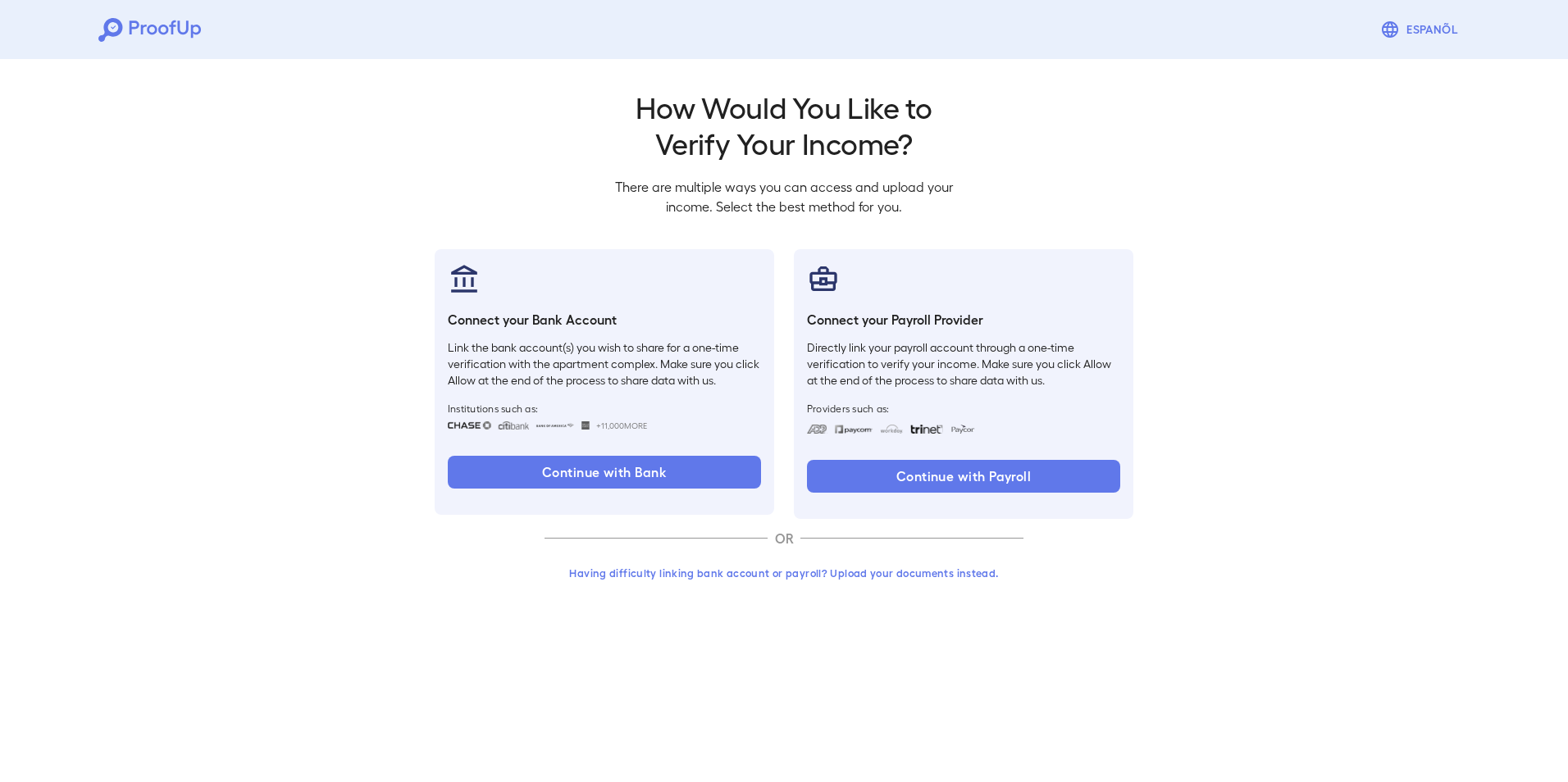
click at [860, 575] on button "Having difficulty linking bank account or payroll? Upload your documents instea…" at bounding box center [784, 573] width 479 height 30
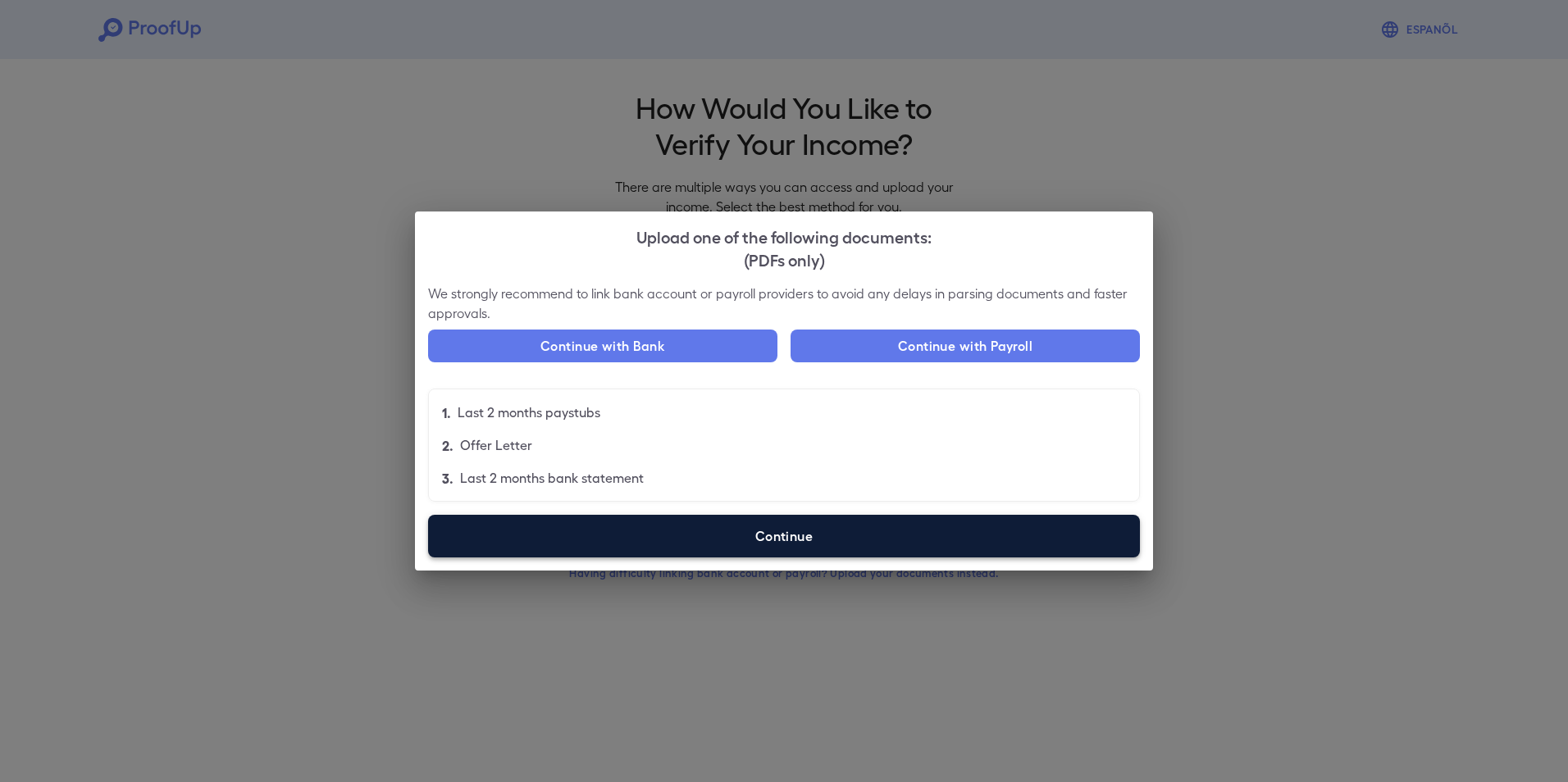
click at [859, 540] on label "Continue" at bounding box center [784, 536] width 712 height 43
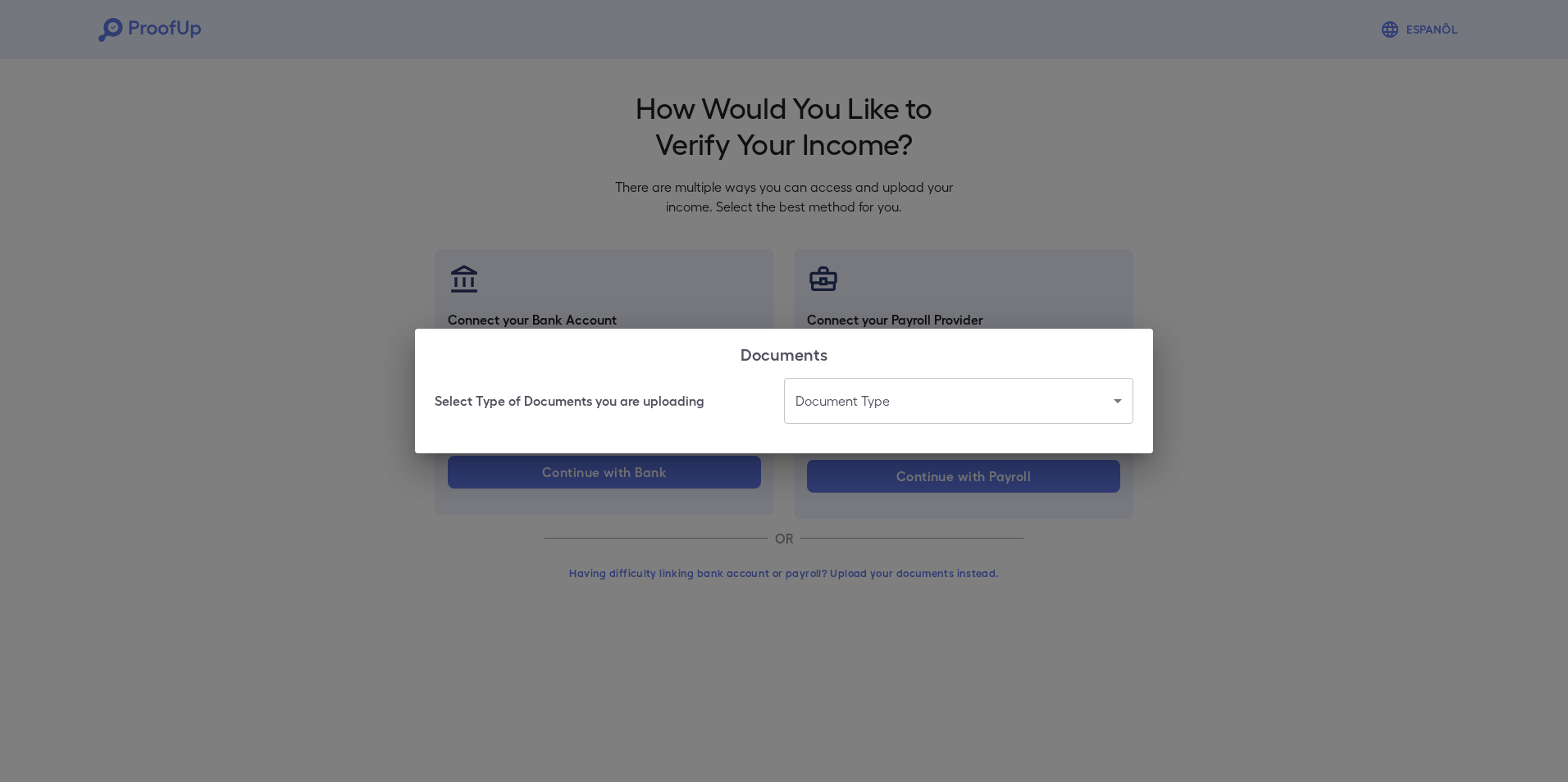
click at [877, 404] on body "Espanõl Go back How Would You Like to Verify Your Income? There are multiple wa…" at bounding box center [784, 313] width 1568 height 627
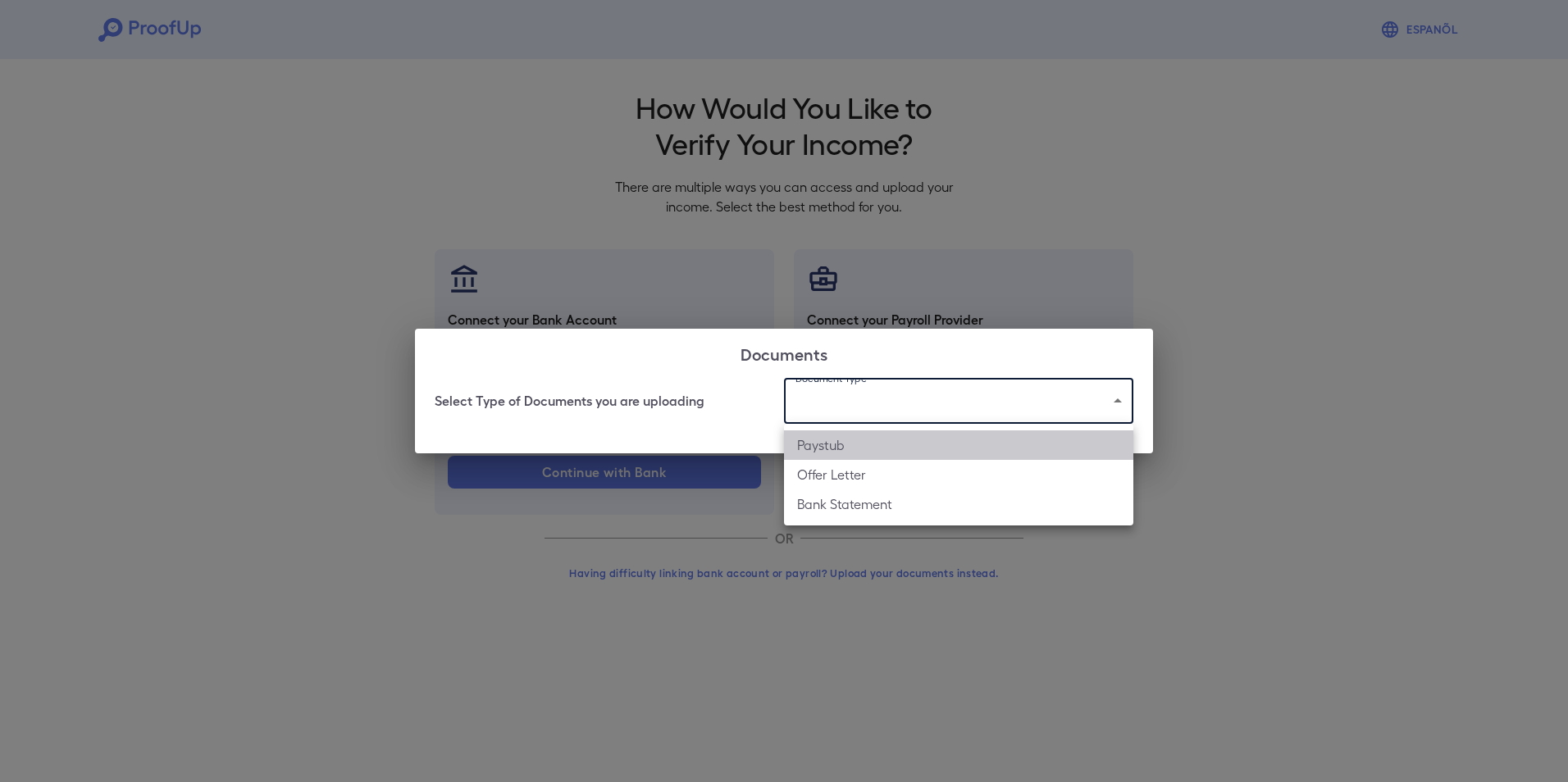
click at [861, 446] on li "Paystub" at bounding box center [958, 445] width 349 height 30
type input "*******"
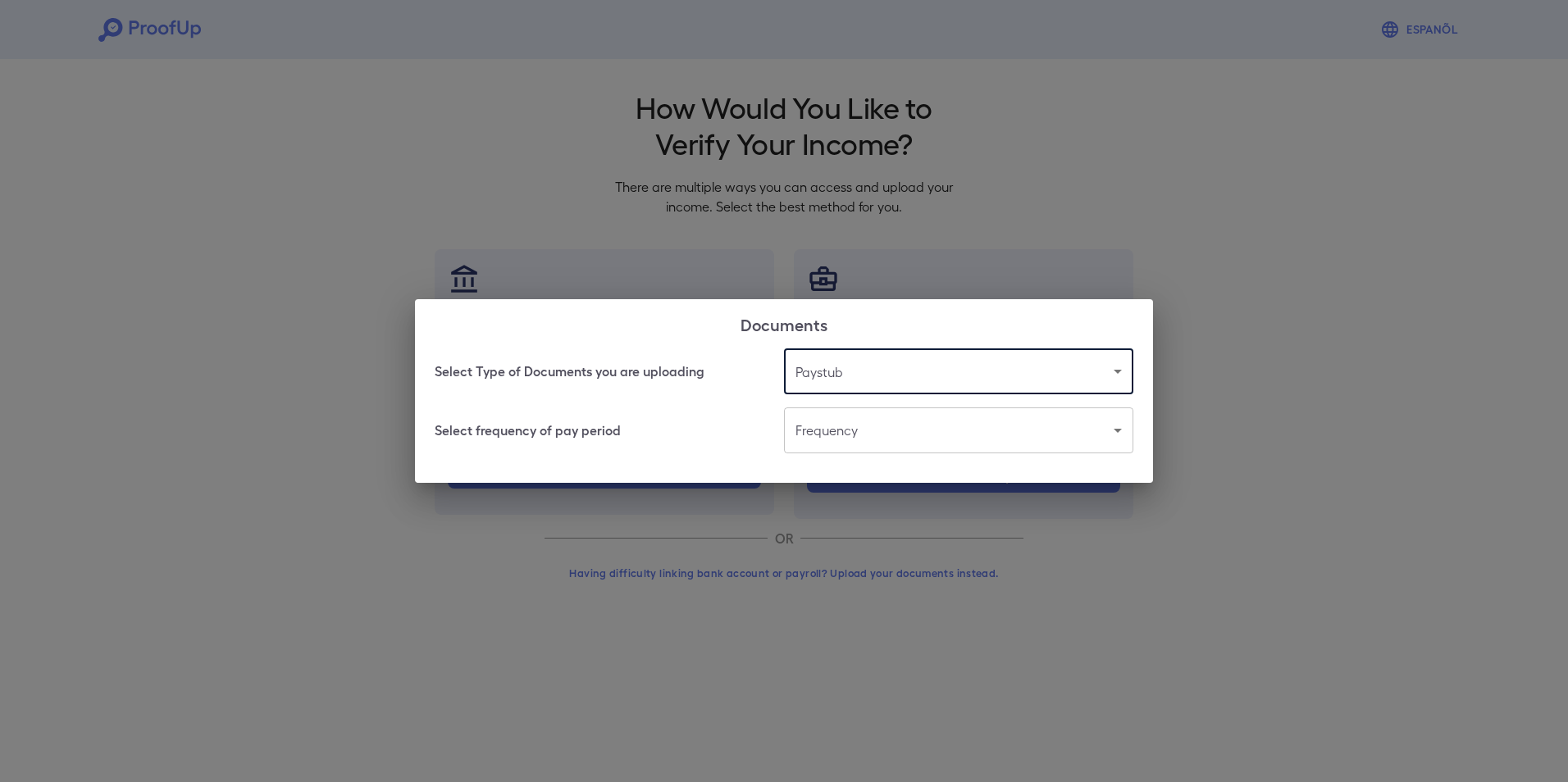
click at [861, 443] on body "Espanõl Go back How Would You Like to Verify Your Income? There are multiple wa…" at bounding box center [784, 313] width 1568 height 627
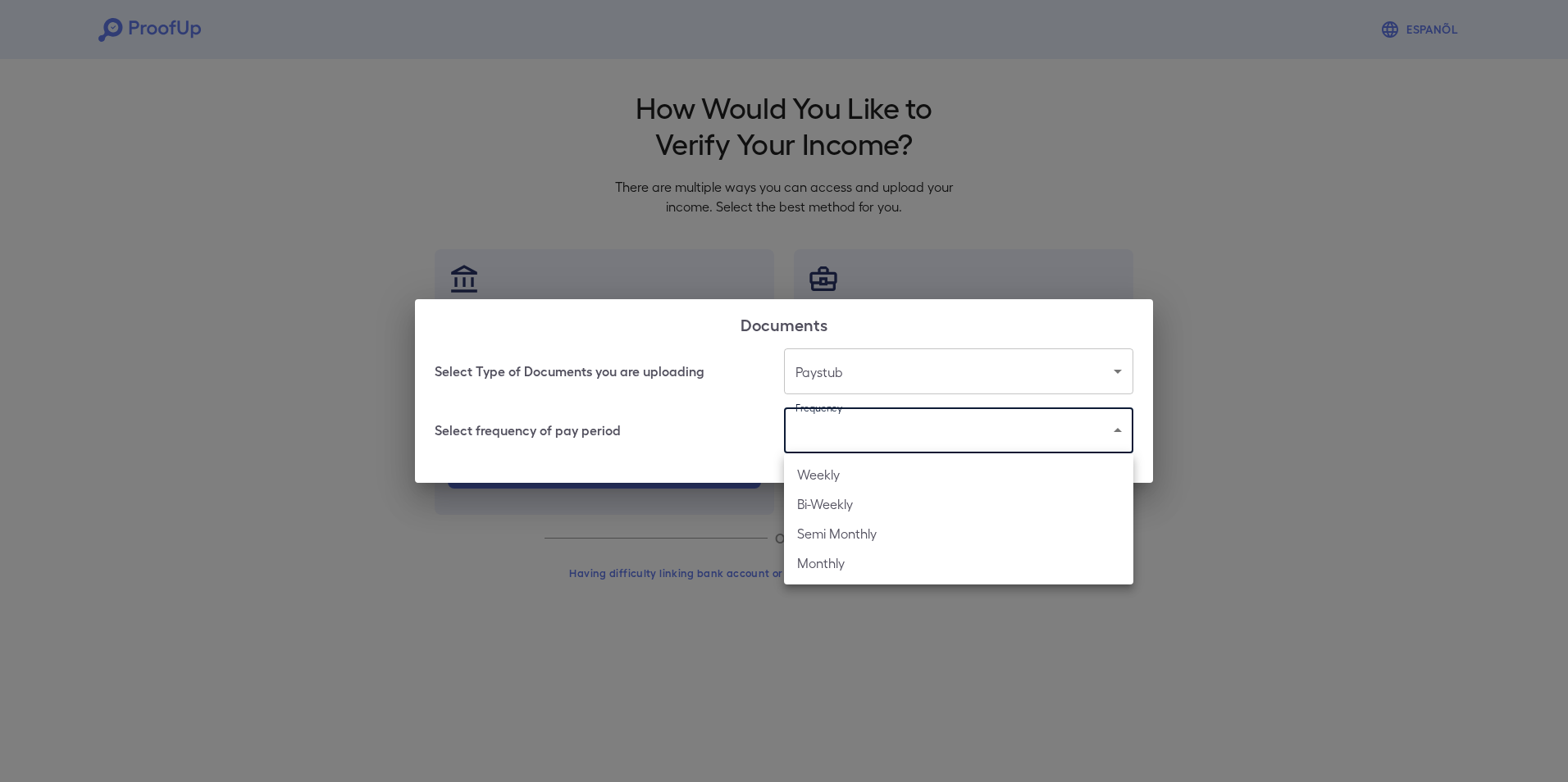
click at [859, 480] on li "Weekly" at bounding box center [958, 475] width 349 height 30
type input "******"
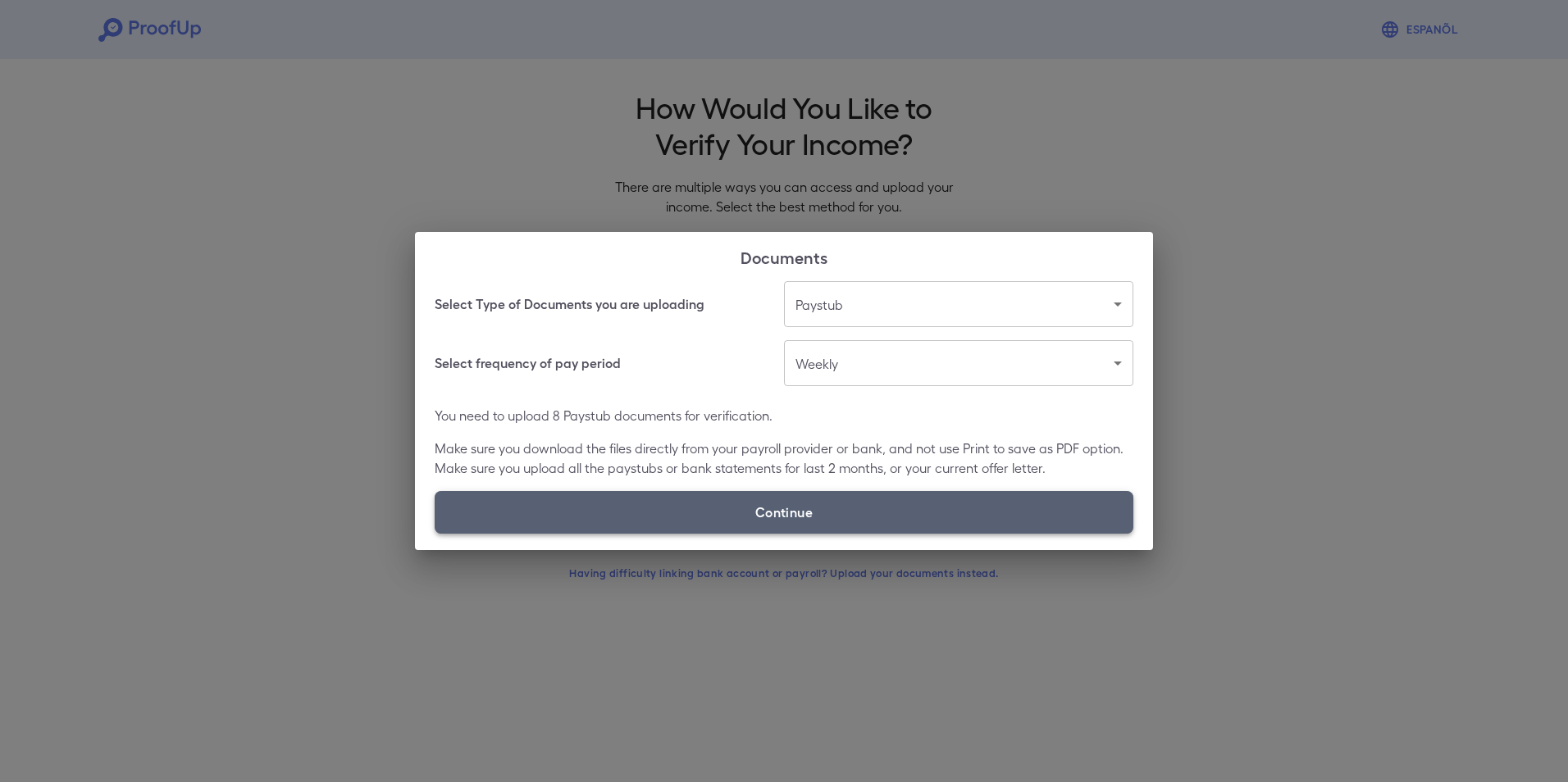
click at [857, 499] on label "Continue" at bounding box center [784, 512] width 699 height 43
click at [436, 533] on input "Continue" at bounding box center [435, 533] width 1 height 1
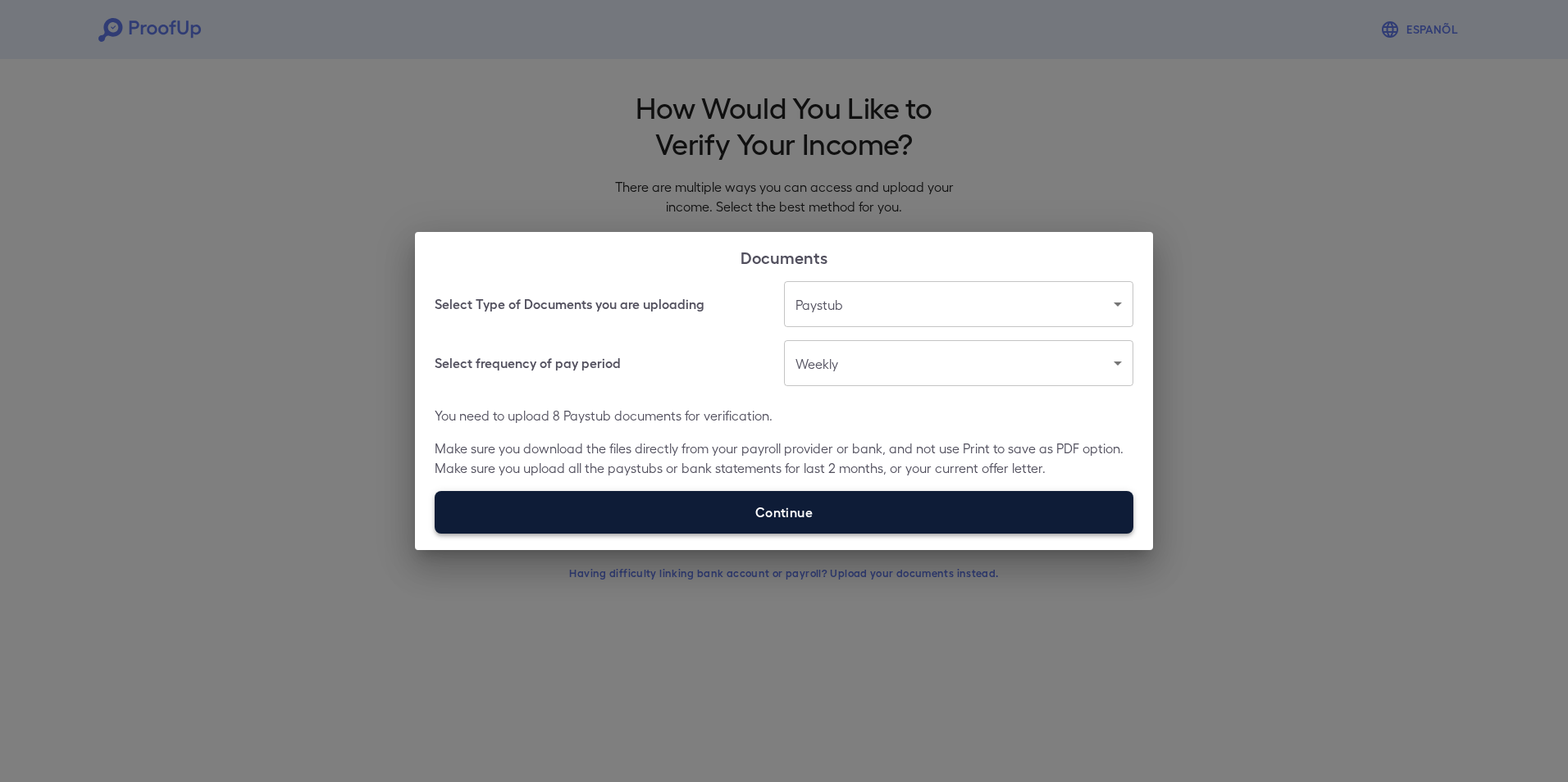
type input "**********"
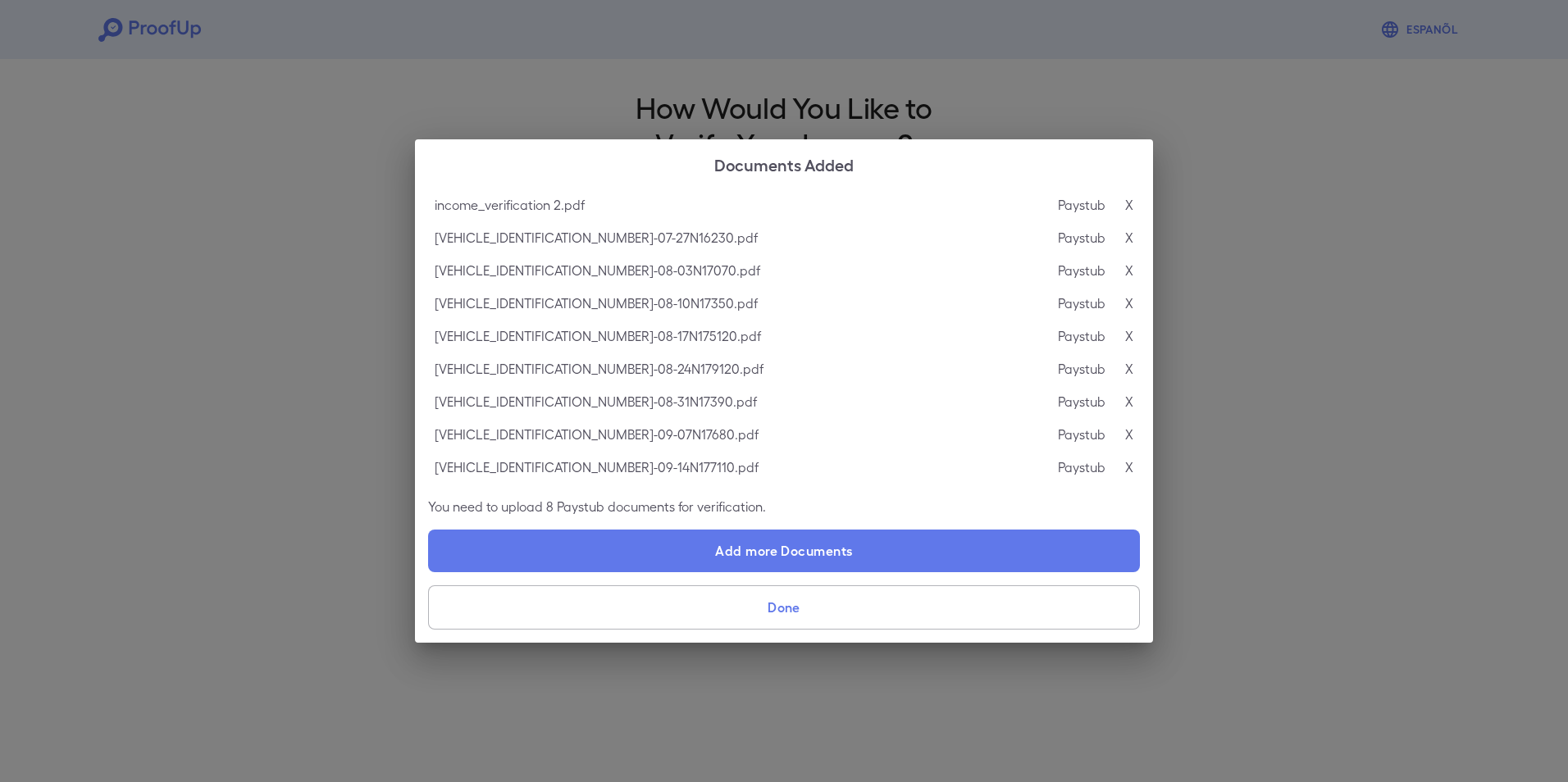
click at [781, 602] on button "Done" at bounding box center [784, 608] width 712 height 44
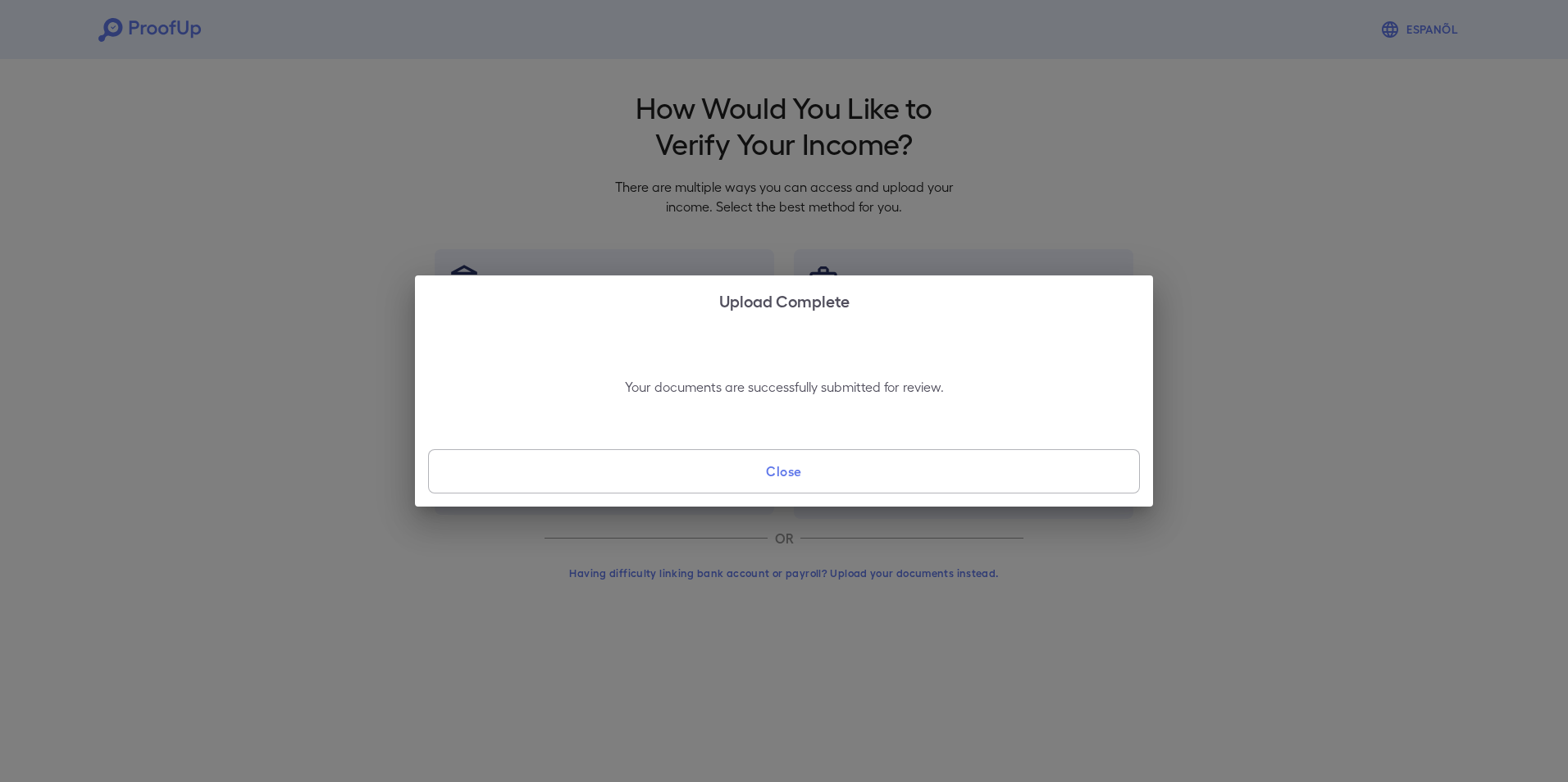
click at [790, 461] on button "Close" at bounding box center [784, 471] width 712 height 44
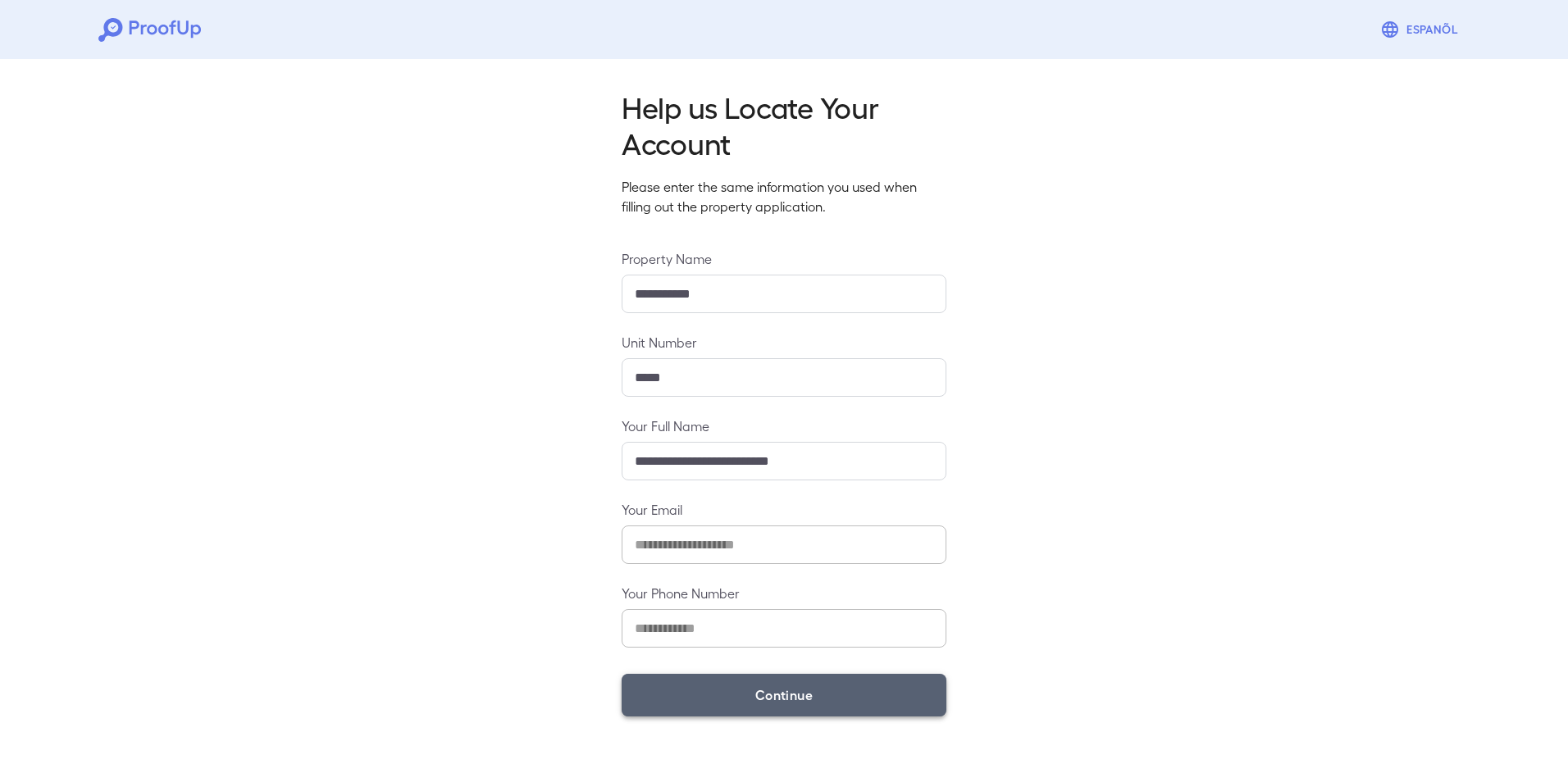
click at [782, 686] on button "Continue" at bounding box center [784, 695] width 325 height 43
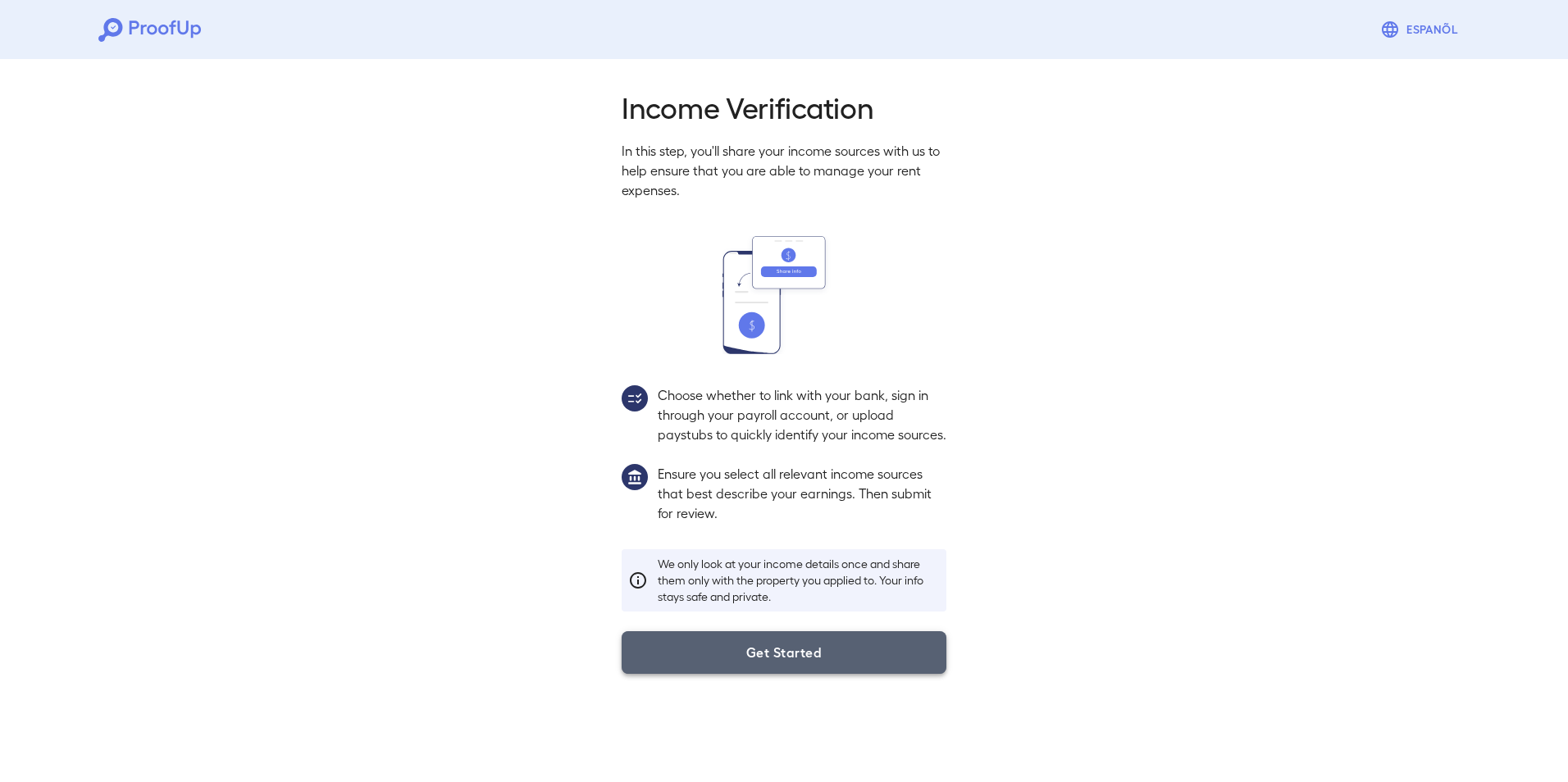
click at [782, 674] on button "Get Started" at bounding box center [784, 652] width 325 height 43
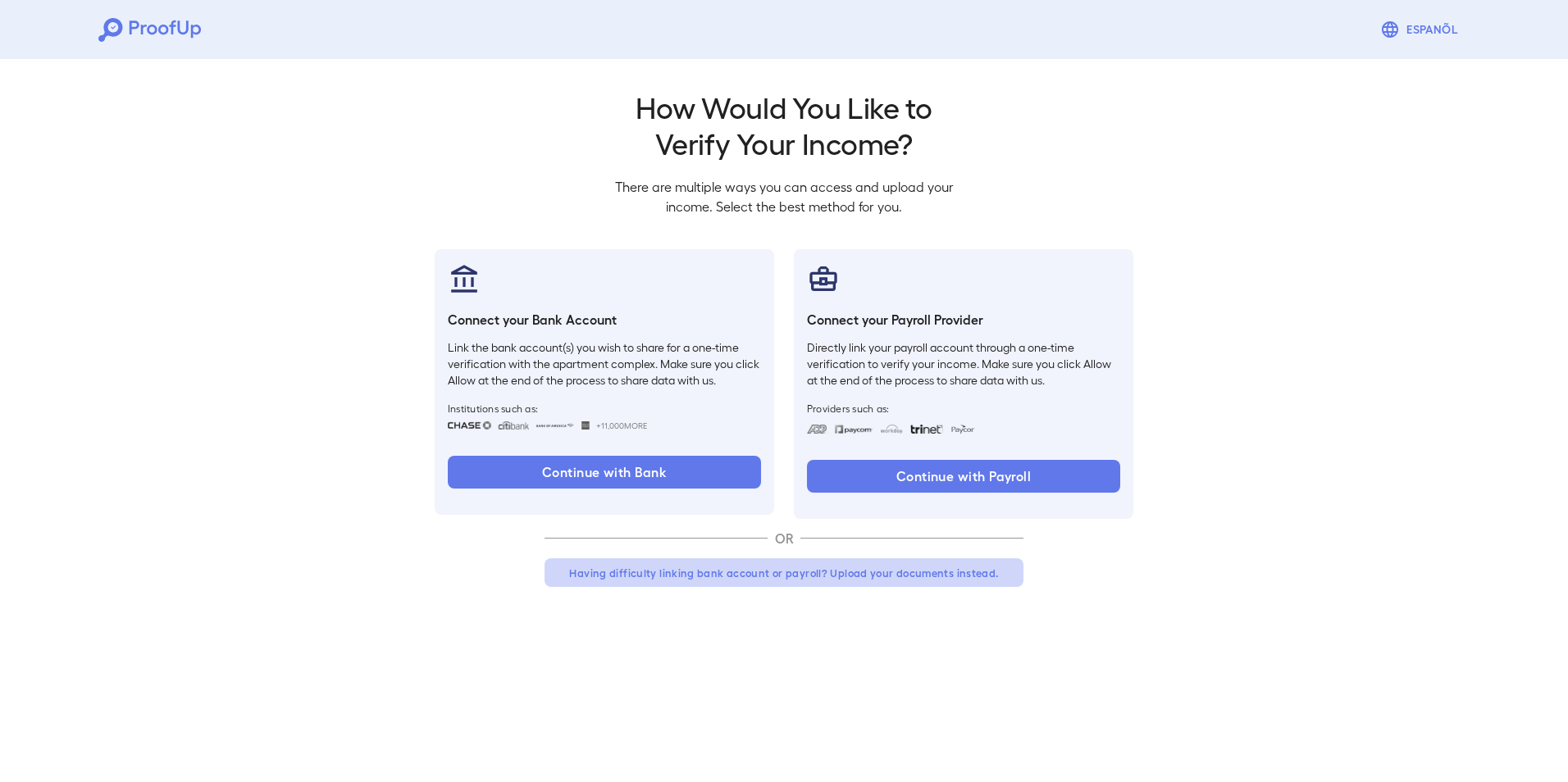
click at [802, 577] on button "Having difficulty linking bank account or payroll? Upload your documents instea…" at bounding box center [784, 573] width 479 height 30
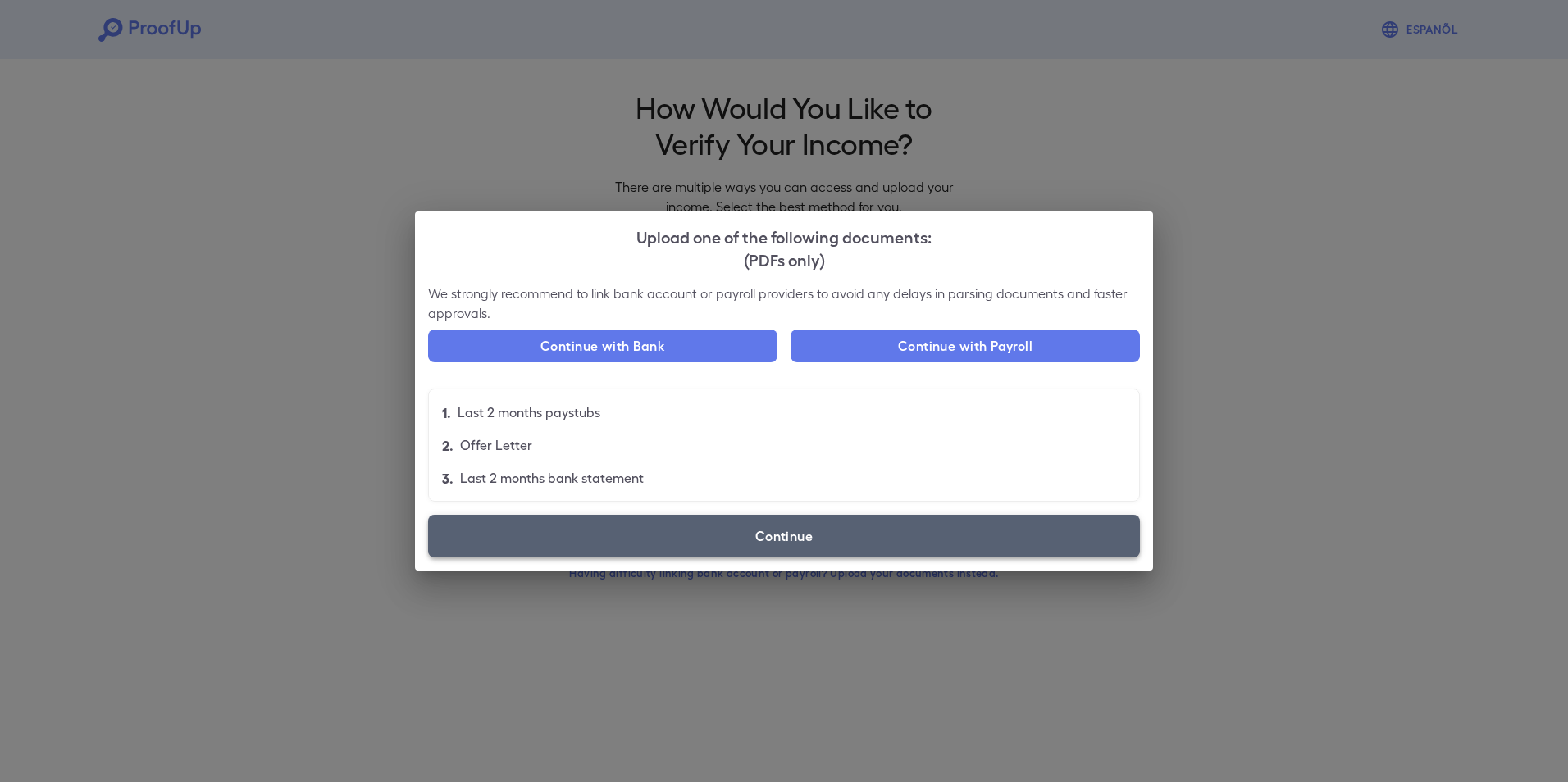
click at [802, 540] on label "Continue" at bounding box center [784, 536] width 712 height 43
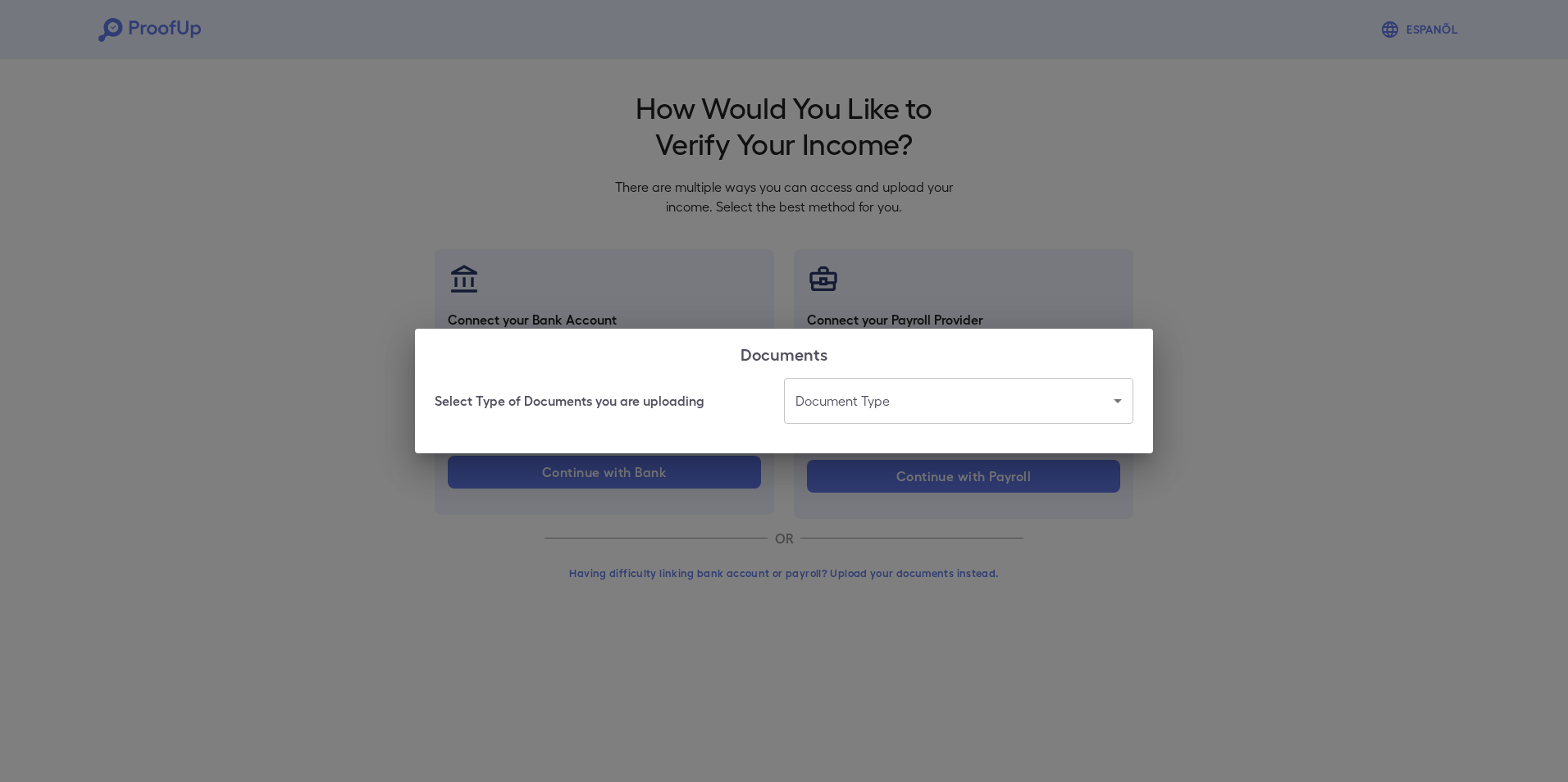
click at [869, 412] on body "Espanõl Go back How Would You Like to Verify Your Income? There are multiple wa…" at bounding box center [784, 313] width 1568 height 627
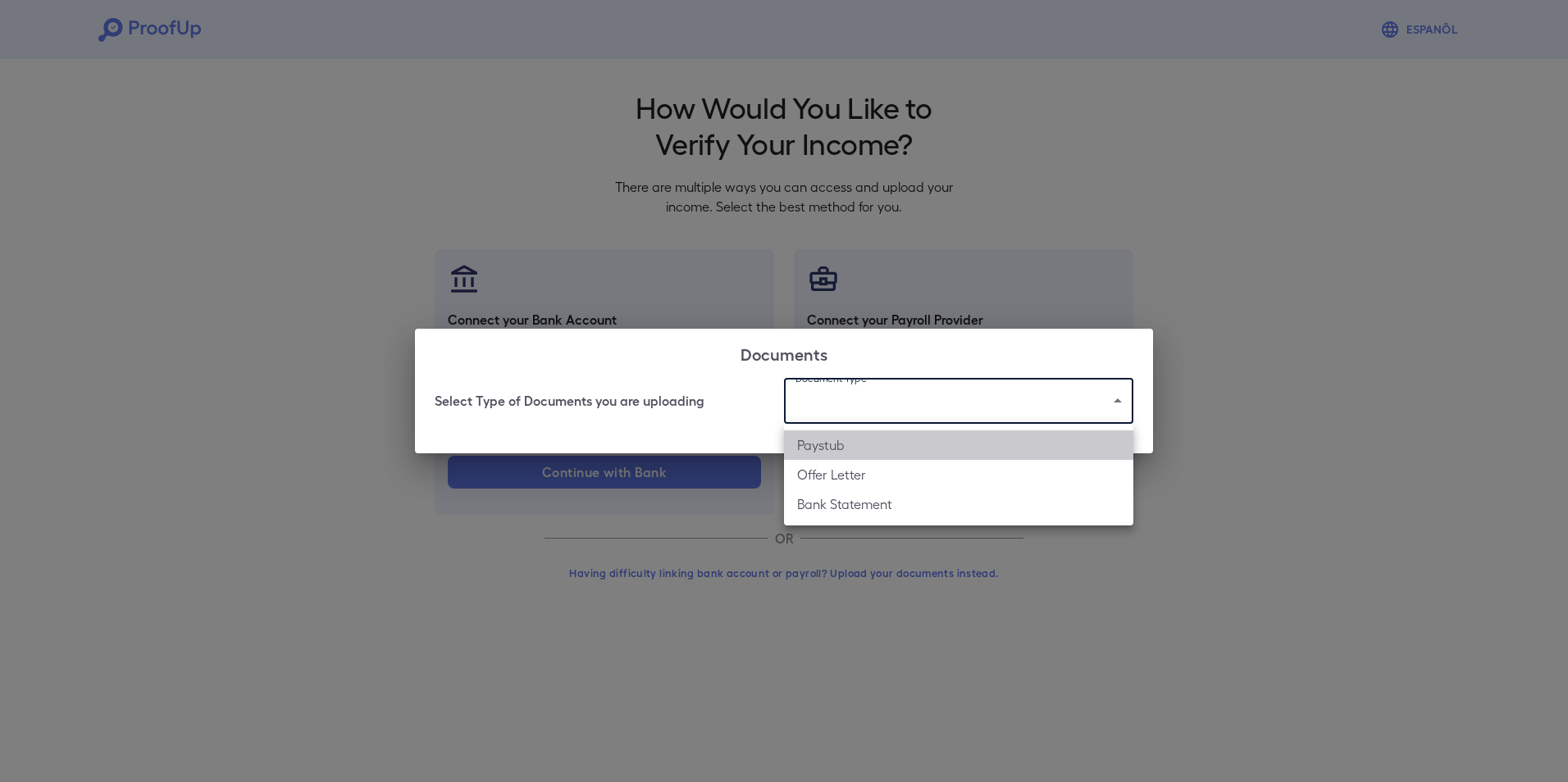
click at [794, 452] on li "Paystub" at bounding box center [958, 445] width 349 height 30
type input "*******"
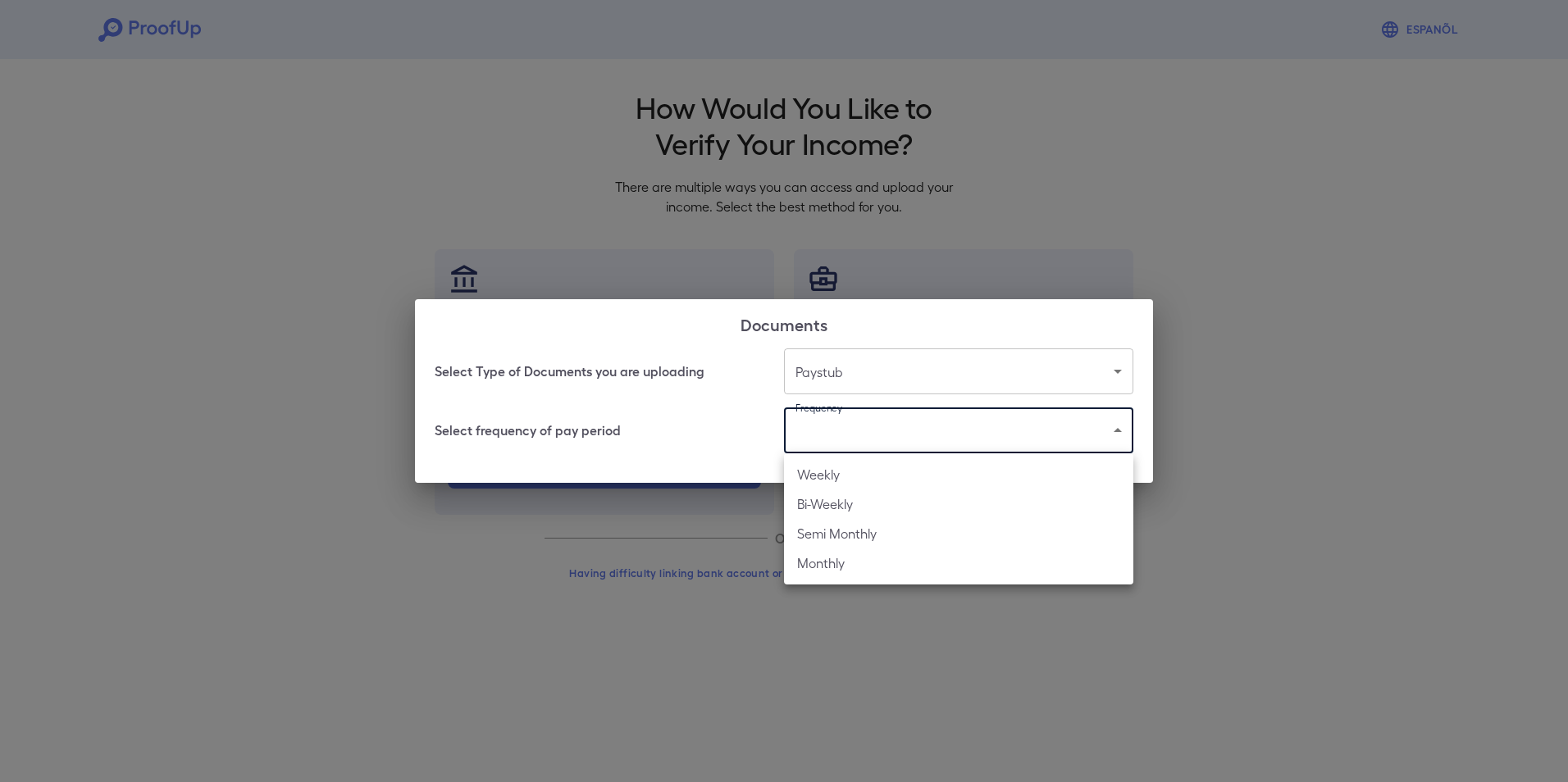
click at [801, 439] on body "Espanõl Go back How Would You Like to Verify Your Income? There are multiple wa…" at bounding box center [784, 313] width 1568 height 627
click at [798, 473] on li "Weekly" at bounding box center [958, 475] width 349 height 30
type input "******"
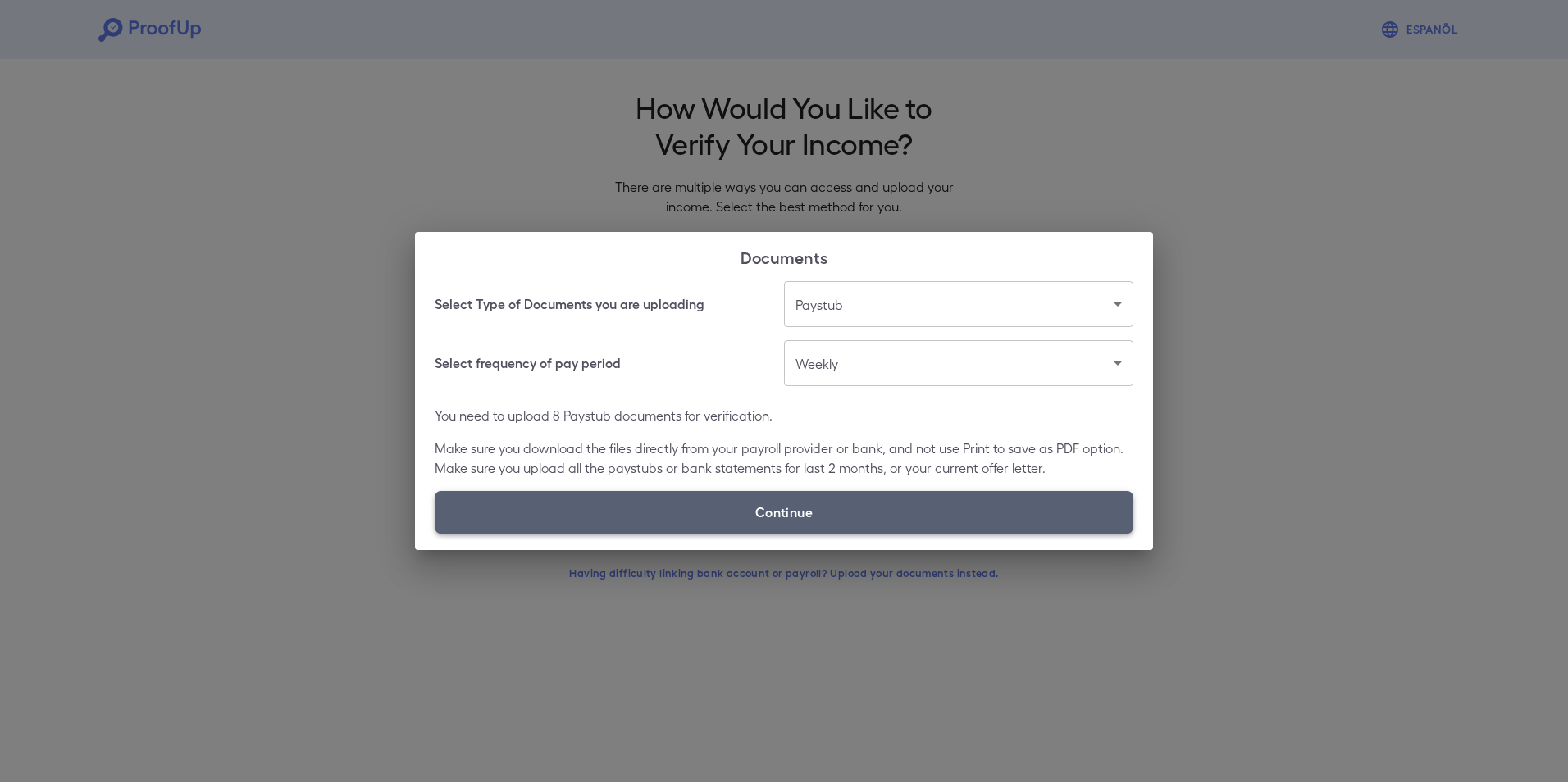
click at [788, 505] on label "Continue" at bounding box center [784, 512] width 699 height 43
click at [436, 533] on input "Continue" at bounding box center [435, 533] width 1 height 1
